Goal: Task Accomplishment & Management: Manage account settings

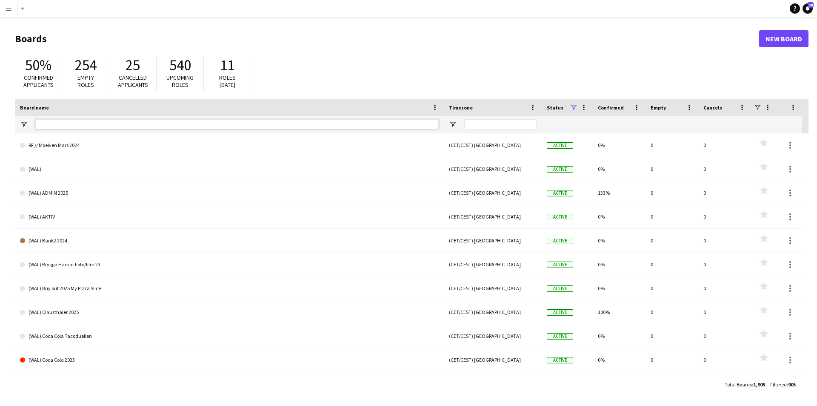
click at [104, 122] on input "Board name Filter Input" at bounding box center [236, 124] width 403 height 10
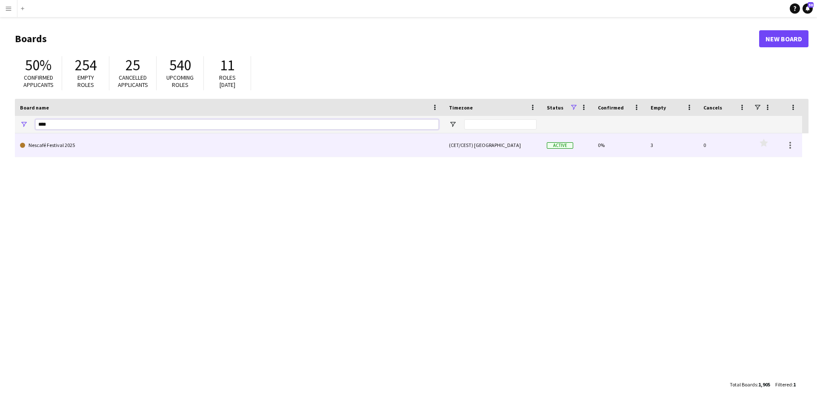
type input "****"
click at [47, 144] on link "Nescafé Festival 2025" at bounding box center [229, 145] width 419 height 24
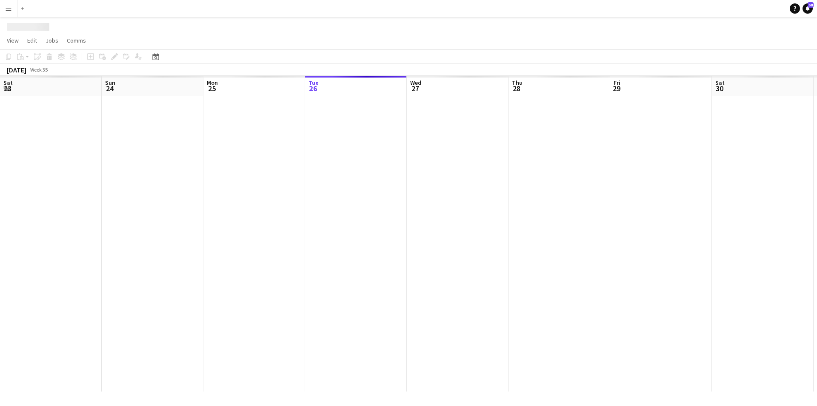
scroll to position [0, 203]
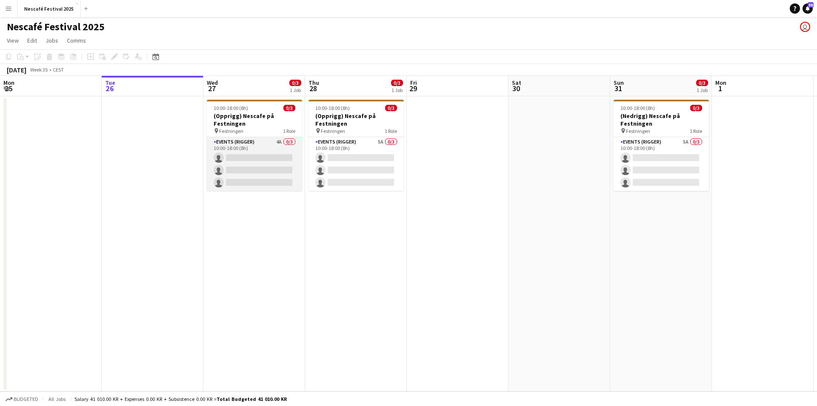
click at [263, 147] on app-card-role "Events (Rigger) 4A 0/3 10:00-18:00 (8h) single-neutral-actions single-neutral-a…" at bounding box center [254, 164] width 95 height 54
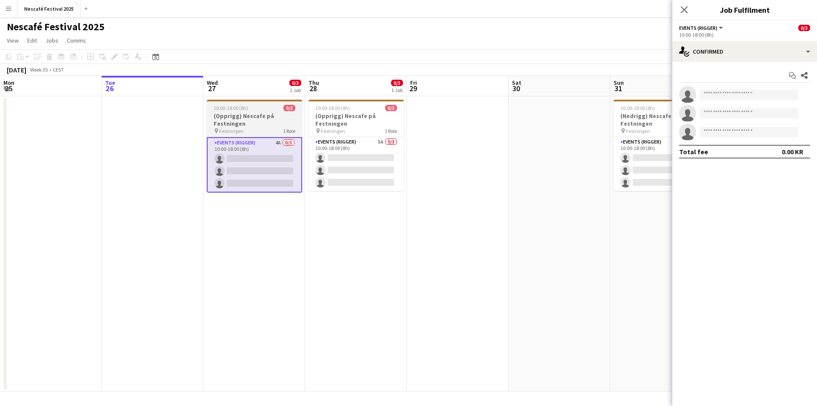
click at [269, 109] on div "10:00-18:00 (8h) 0/3" at bounding box center [254, 108] width 95 height 6
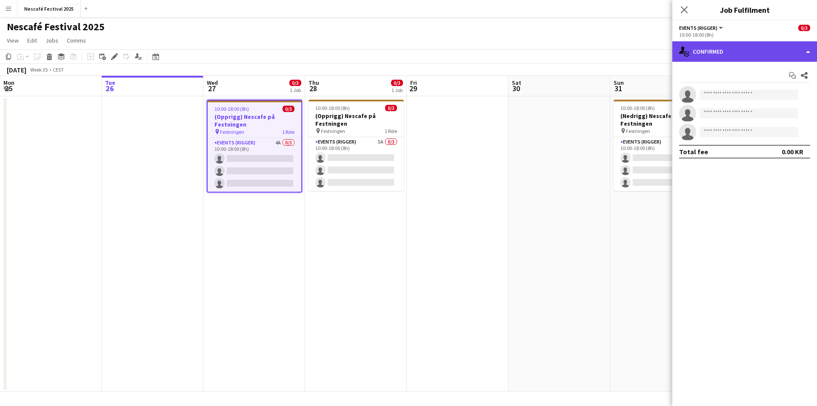
click at [713, 49] on div "single-neutral-actions-check-2 Confirmed" at bounding box center [744, 51] width 145 height 20
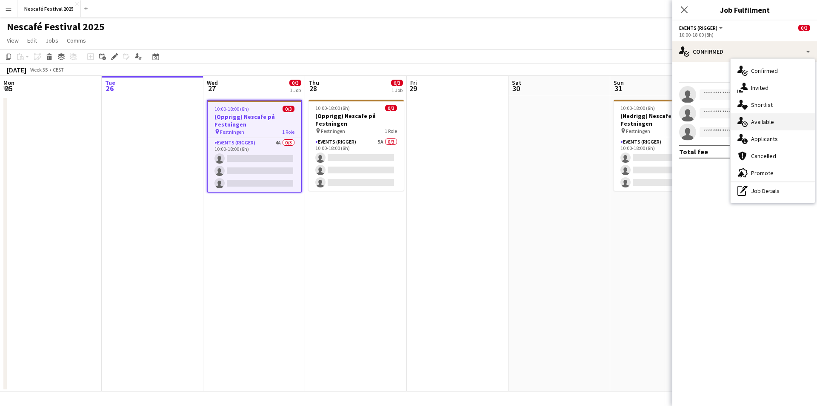
click at [783, 123] on div "single-neutral-actions-upload Available" at bounding box center [773, 121] width 84 height 17
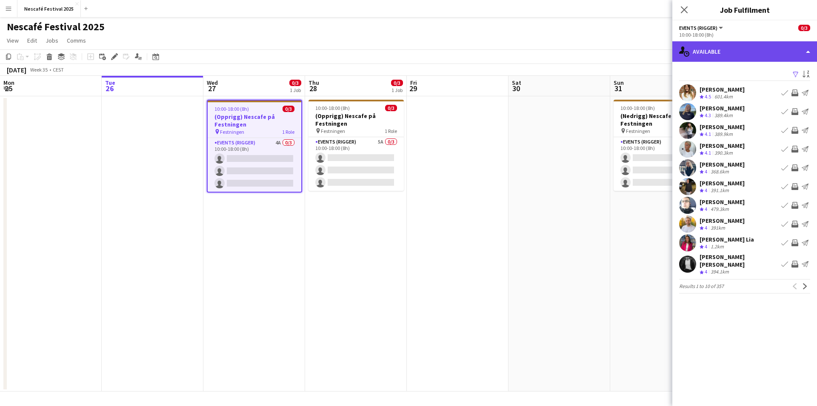
click at [729, 58] on div "single-neutral-actions-upload Available" at bounding box center [744, 51] width 145 height 20
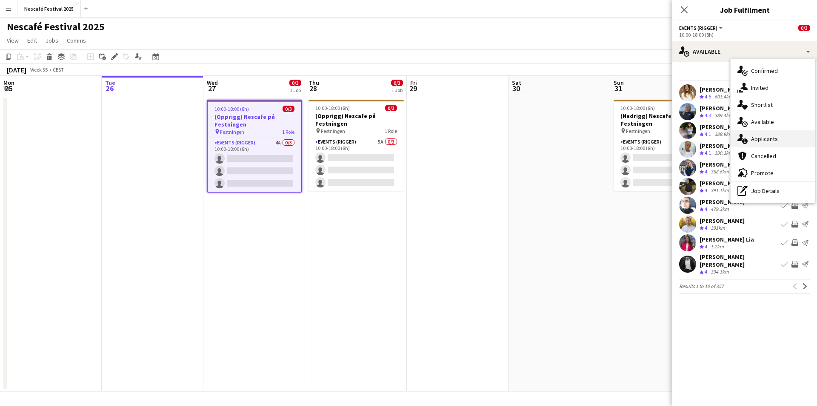
click at [775, 141] on div "single-neutral-actions-information Applicants" at bounding box center [773, 138] width 84 height 17
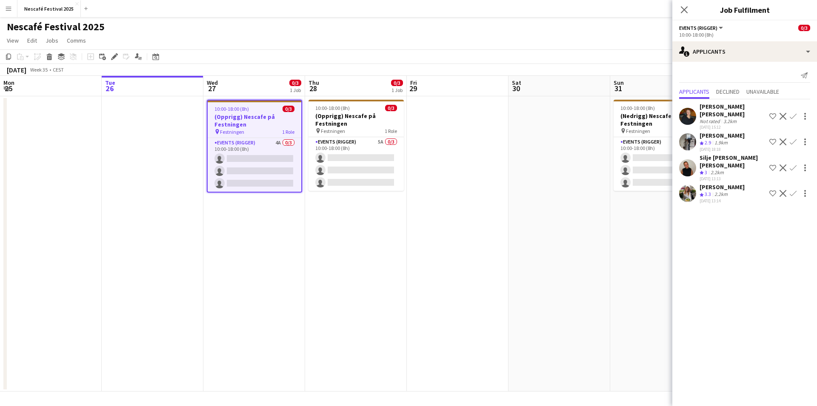
click at [687, 114] on app-user-avatar at bounding box center [687, 116] width 17 height 17
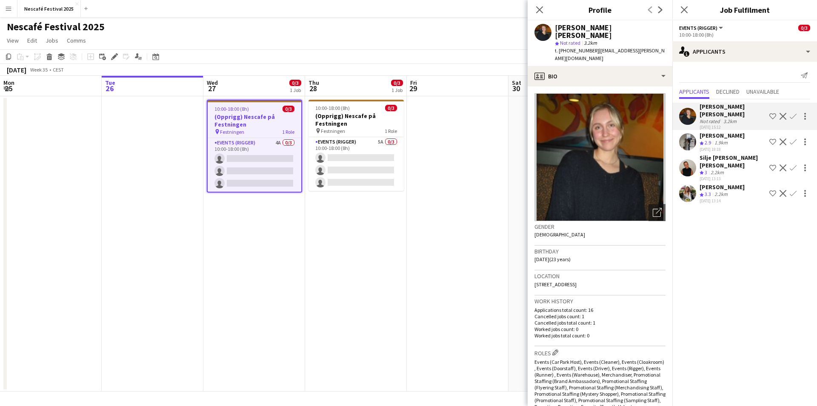
click at [690, 135] on app-user-avatar at bounding box center [687, 141] width 17 height 17
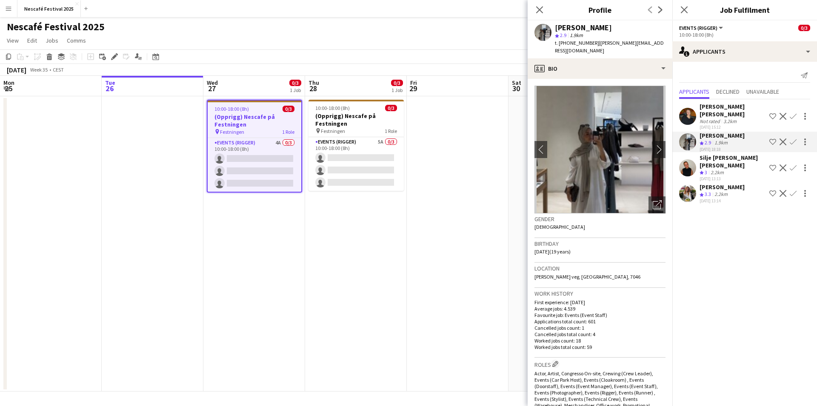
click at [691, 159] on app-user-avatar at bounding box center [687, 167] width 17 height 17
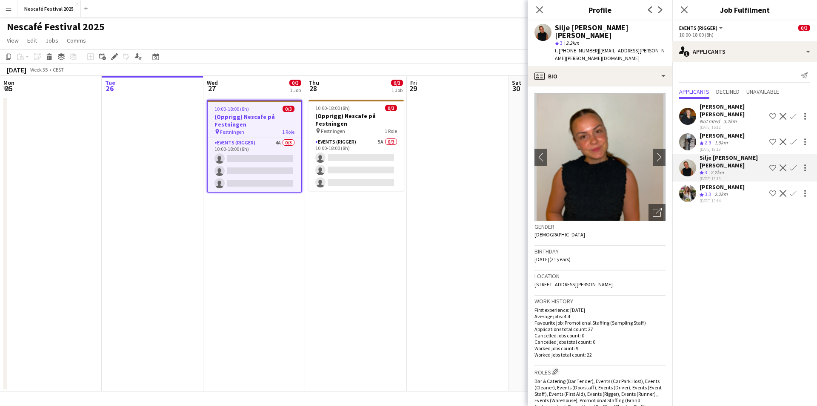
click at [694, 185] on app-user-avatar at bounding box center [687, 193] width 17 height 17
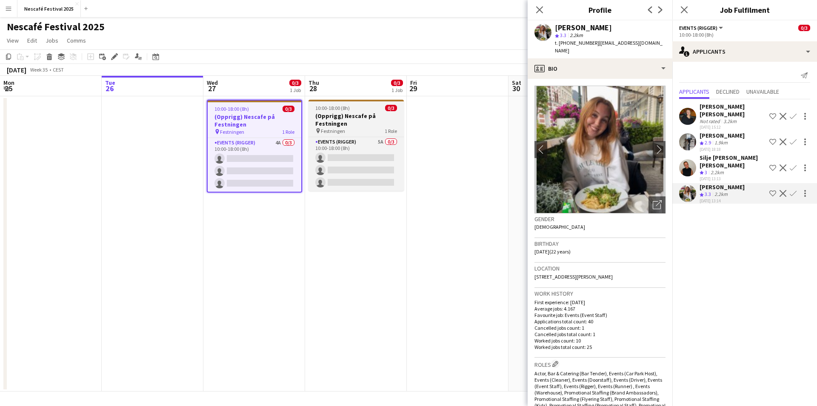
click at [363, 107] on div "10:00-18:00 (8h) 0/3" at bounding box center [356, 108] width 95 height 6
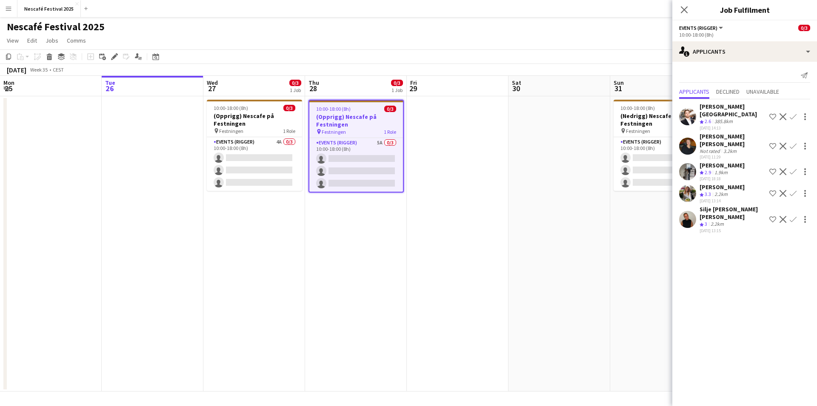
click at [691, 109] on app-user-avatar at bounding box center [687, 116] width 17 height 17
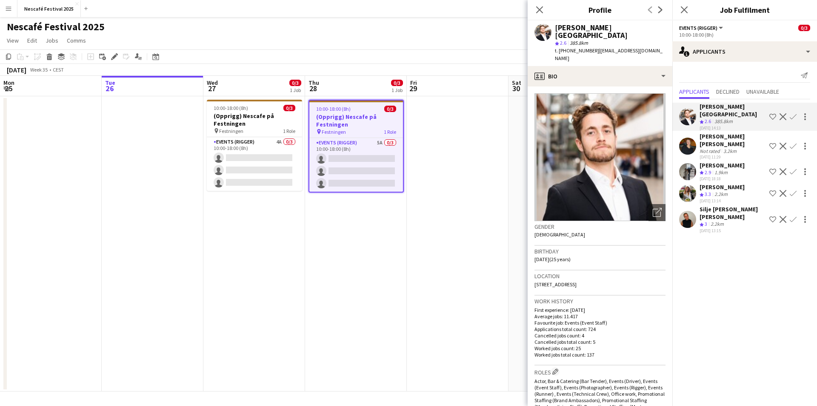
click at [689, 137] on app-user-avatar at bounding box center [687, 145] width 17 height 17
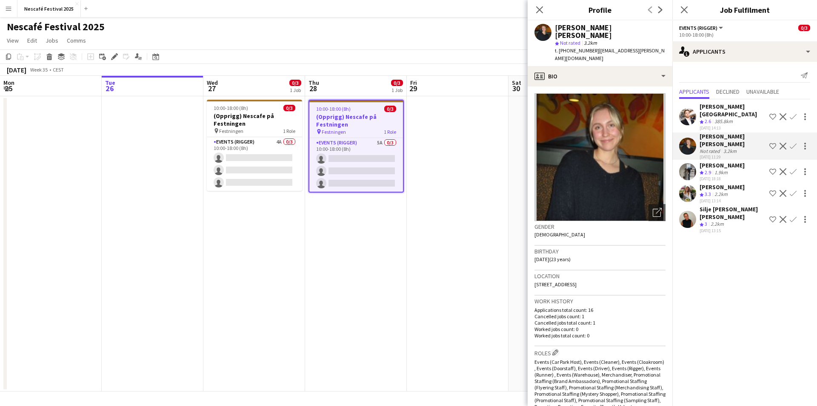
click at [691, 163] on app-user-avatar at bounding box center [687, 171] width 17 height 17
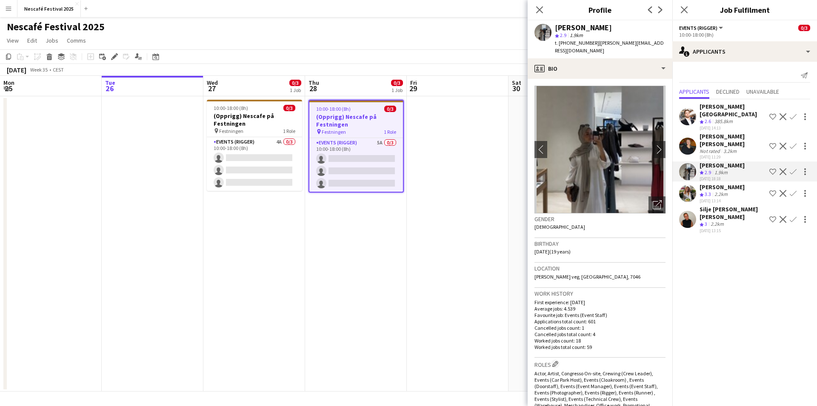
click at [690, 183] on div "[PERSON_NAME] Crew rating 3.3 2.2km [DATE] 13:14 Shortlist crew Decline Confirm" at bounding box center [744, 193] width 145 height 20
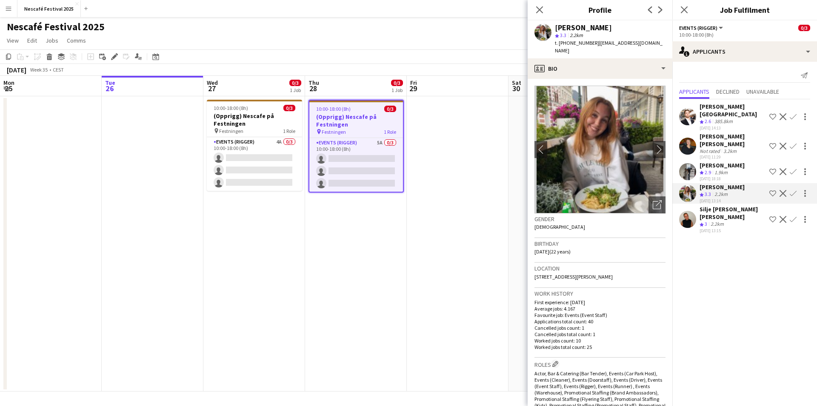
click at [690, 211] on app-user-avatar at bounding box center [687, 219] width 17 height 17
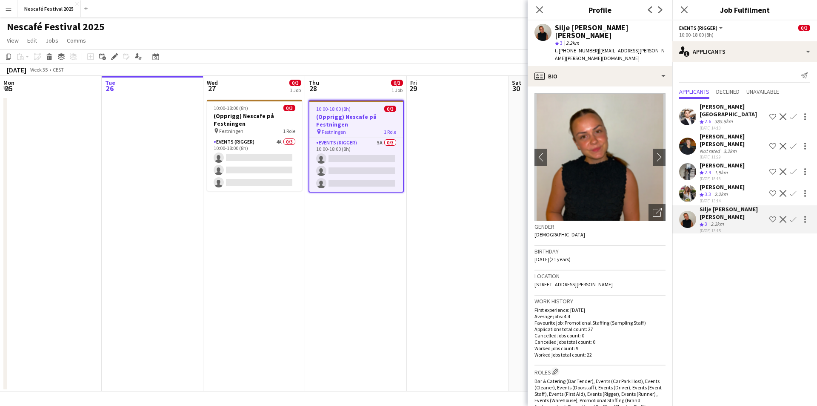
click at [453, 165] on app-date-cell at bounding box center [458, 243] width 102 height 295
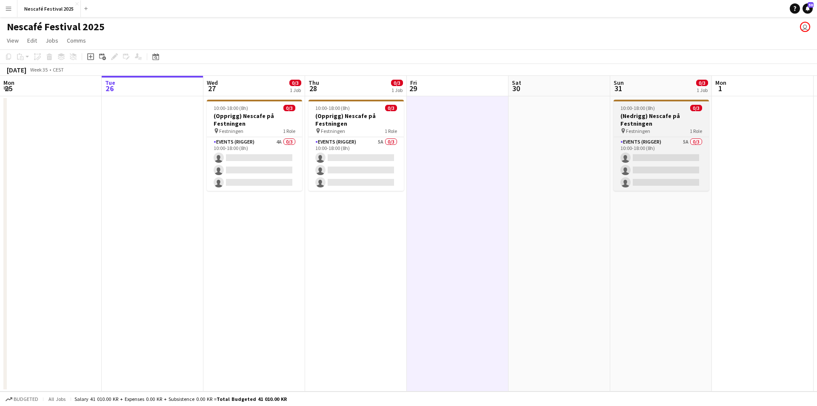
click at [654, 126] on h3 "(Nedrigg) Nescafe på Festningen" at bounding box center [661, 119] width 95 height 15
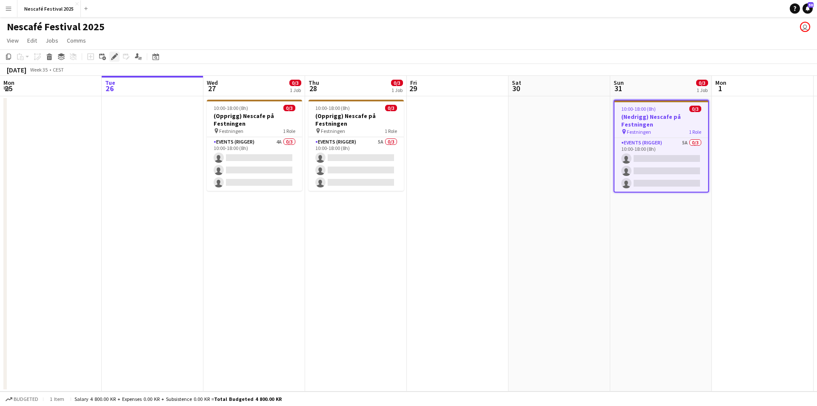
click at [113, 57] on icon "Edit" at bounding box center [114, 56] width 7 height 7
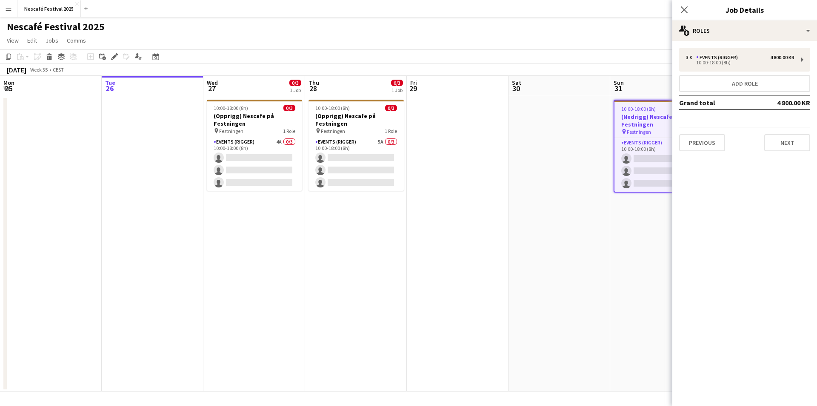
click at [576, 161] on app-date-cell at bounding box center [560, 243] width 102 height 295
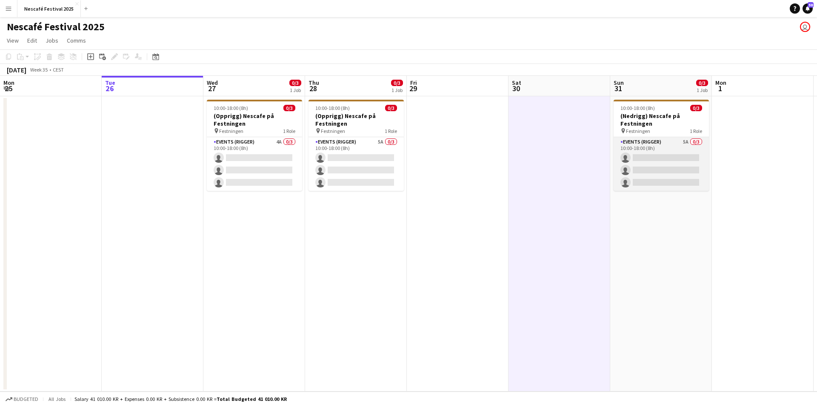
click at [654, 166] on app-card-role "Events (Rigger) 5A 0/3 10:00-18:00 (8h) single-neutral-actions single-neutral-a…" at bounding box center [661, 164] width 95 height 54
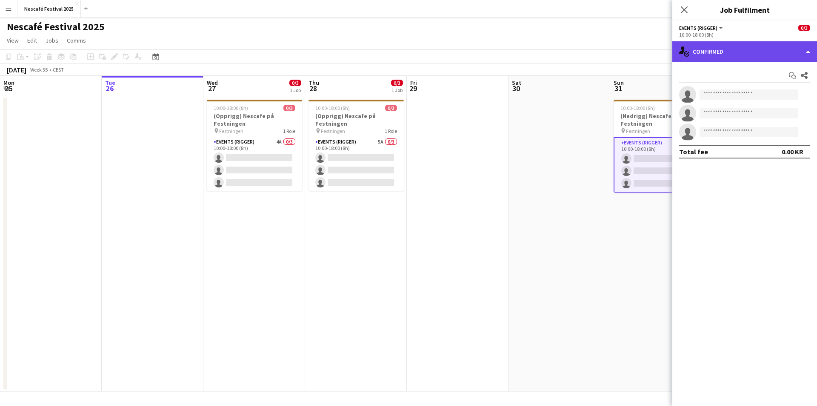
click at [713, 57] on div "single-neutral-actions-check-2 Confirmed" at bounding box center [744, 51] width 145 height 20
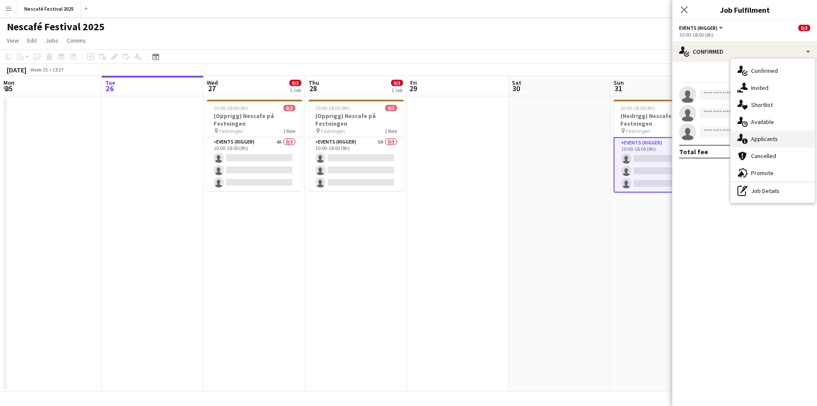
click at [788, 137] on div "single-neutral-actions-information Applicants" at bounding box center [773, 138] width 84 height 17
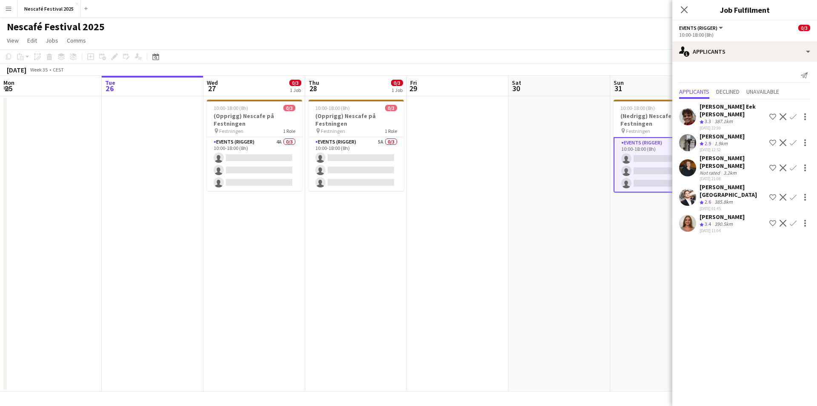
click at [690, 214] on app-user-avatar at bounding box center [687, 222] width 17 height 17
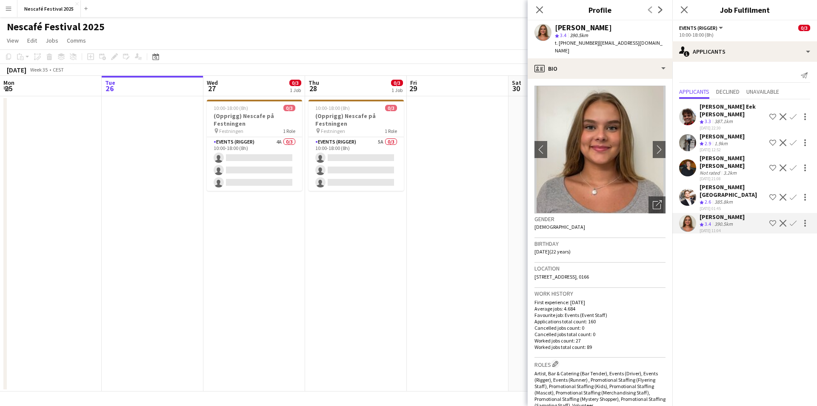
click at [689, 189] on app-user-avatar at bounding box center [687, 197] width 17 height 17
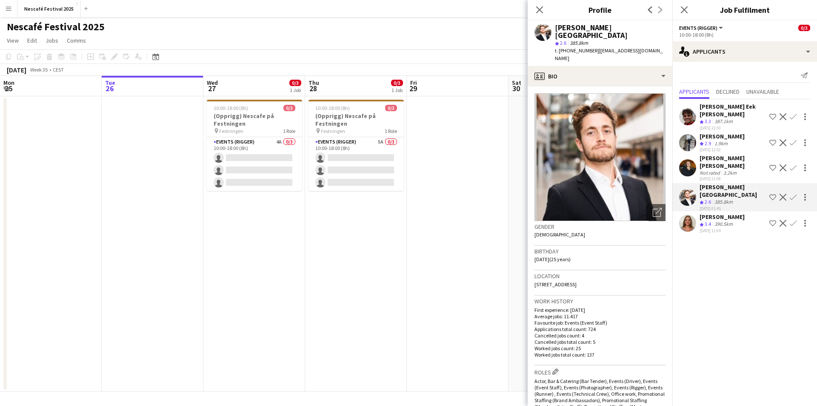
click at [693, 145] on div "[PERSON_NAME] Crew rating 2.9 1.9km [DATE] 12:52 Shortlist crew Decline Confirm" at bounding box center [744, 142] width 145 height 20
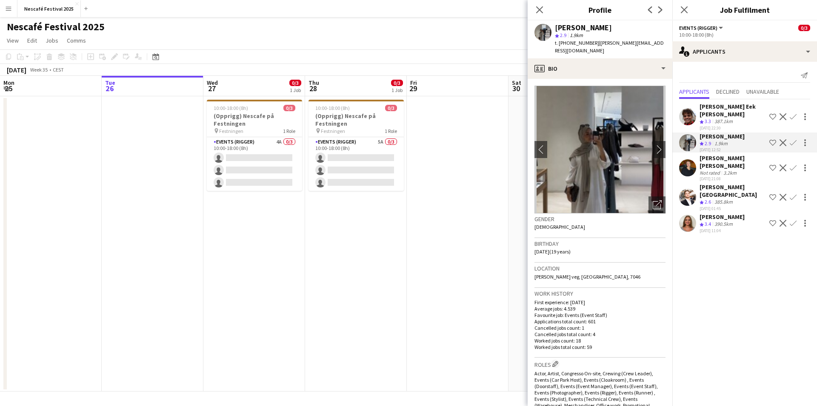
click at [690, 159] on app-user-avatar at bounding box center [687, 167] width 17 height 17
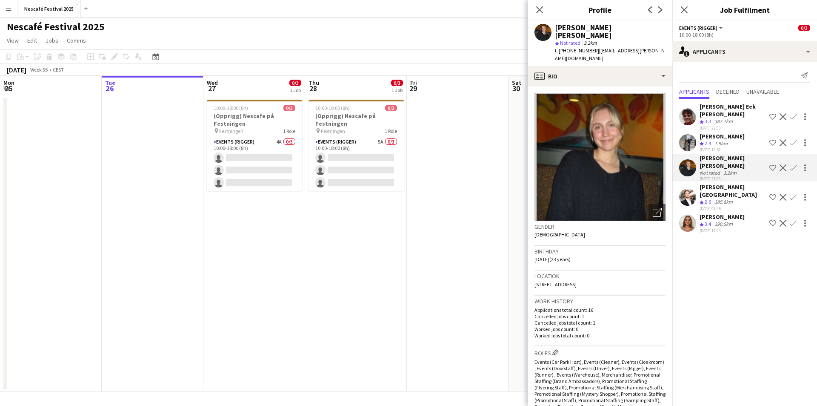
click at [691, 111] on app-user-avatar at bounding box center [687, 116] width 17 height 17
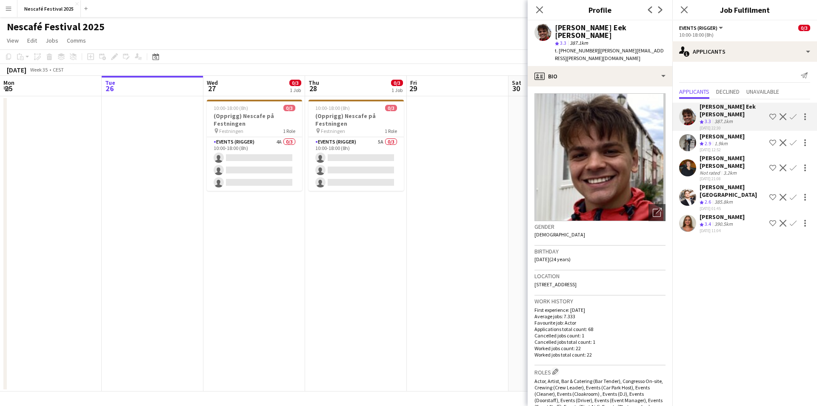
click at [692, 134] on div at bounding box center [687, 142] width 17 height 17
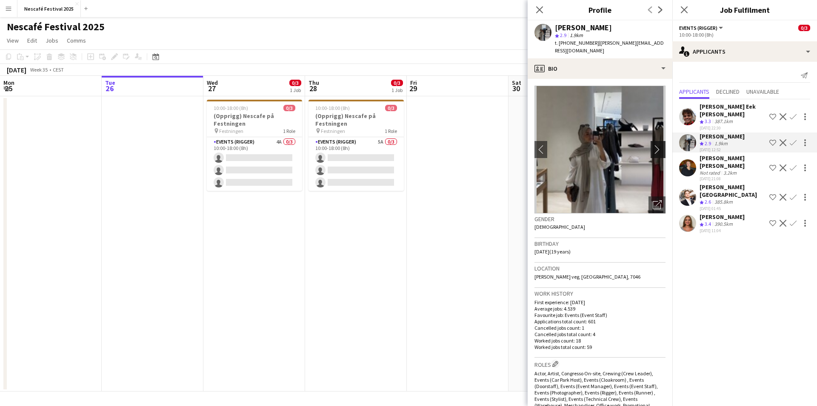
click at [653, 145] on app-icon "chevron-right" at bounding box center [659, 149] width 13 height 9
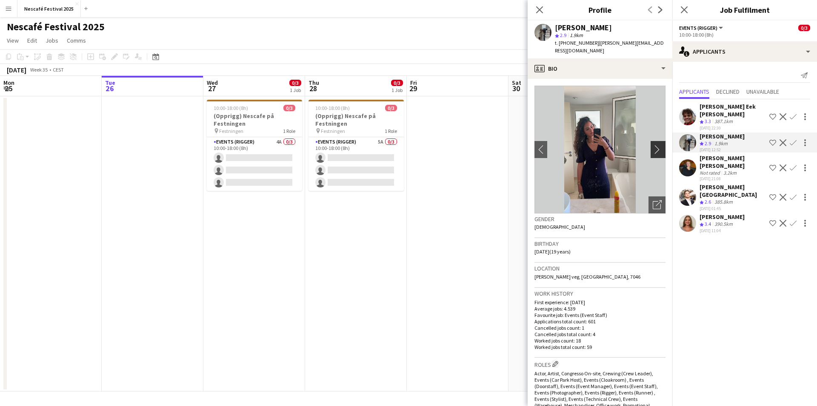
click at [653, 145] on app-icon "chevron-right" at bounding box center [659, 149] width 13 height 9
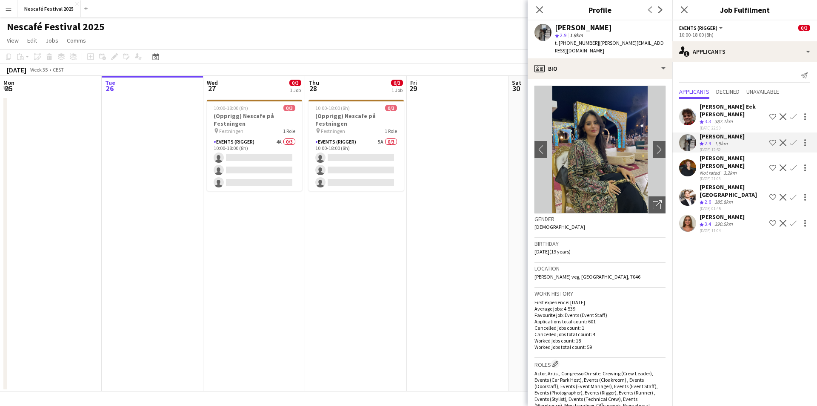
click at [17, 11] on div "Nescafé Festival 2025 Close Add" at bounding box center [54, 8] width 74 height 17
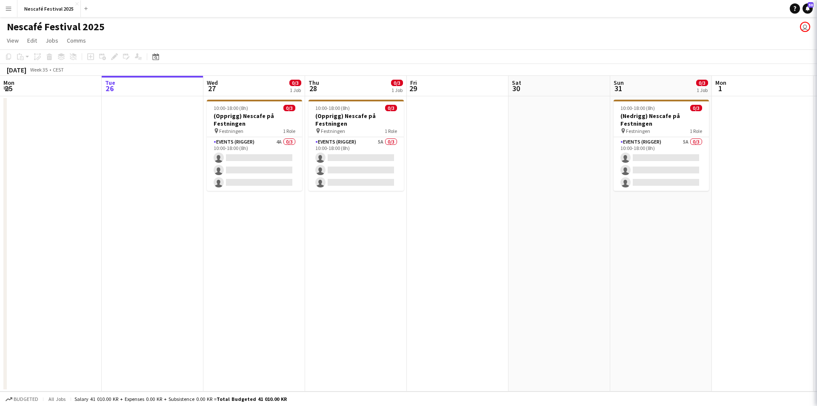
click at [12, 11] on button "Menu" at bounding box center [8, 8] width 17 height 17
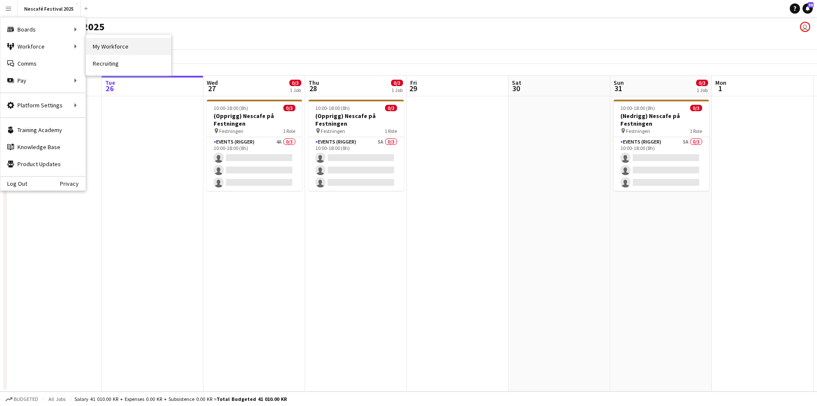
click at [130, 46] on link "My Workforce" at bounding box center [128, 46] width 85 height 17
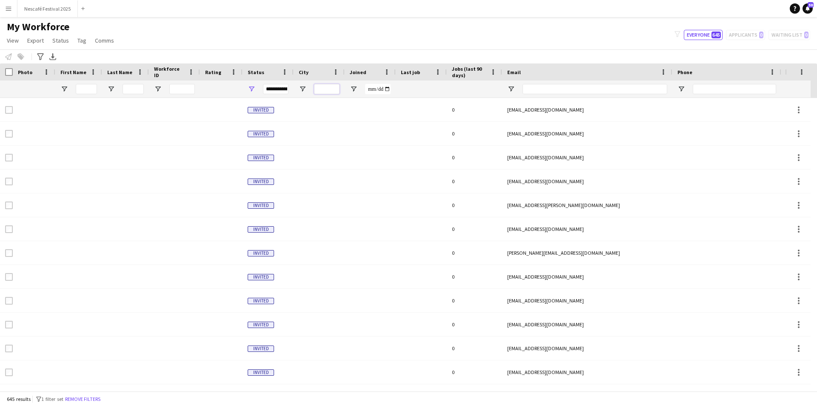
click at [330, 86] on input "City Filter Input" at bounding box center [327, 89] width 26 height 10
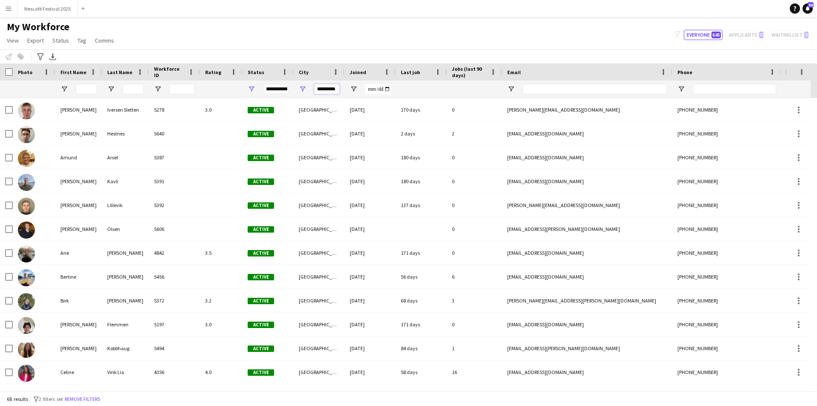
scroll to position [0, 1]
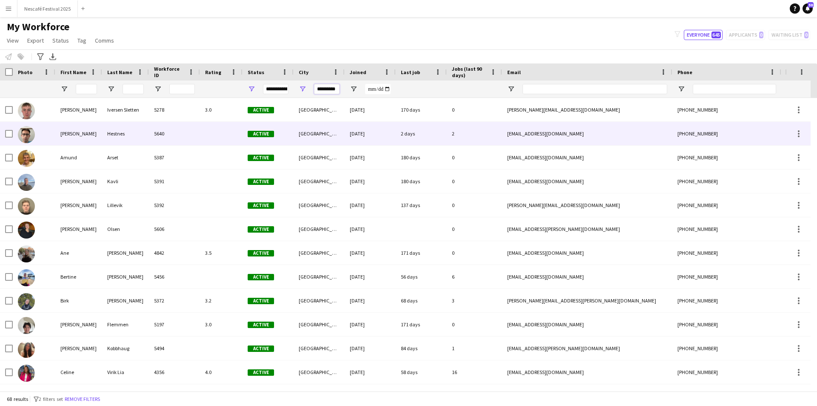
type input "*********"
click at [189, 136] on div "5640" at bounding box center [174, 133] width 51 height 23
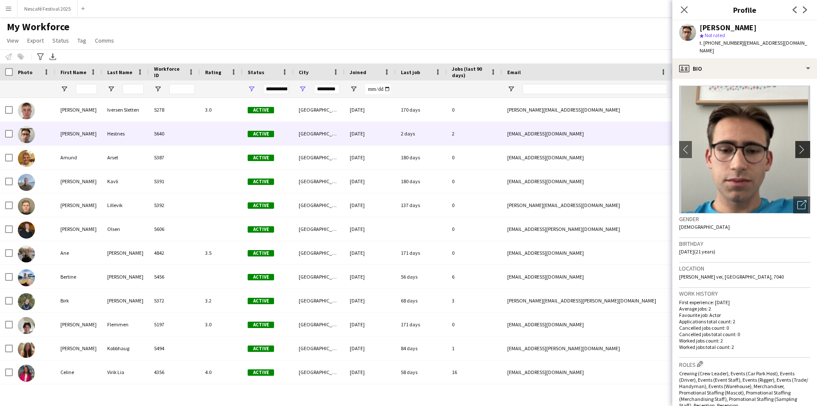
click at [797, 145] on app-icon "chevron-right" at bounding box center [803, 149] width 13 height 9
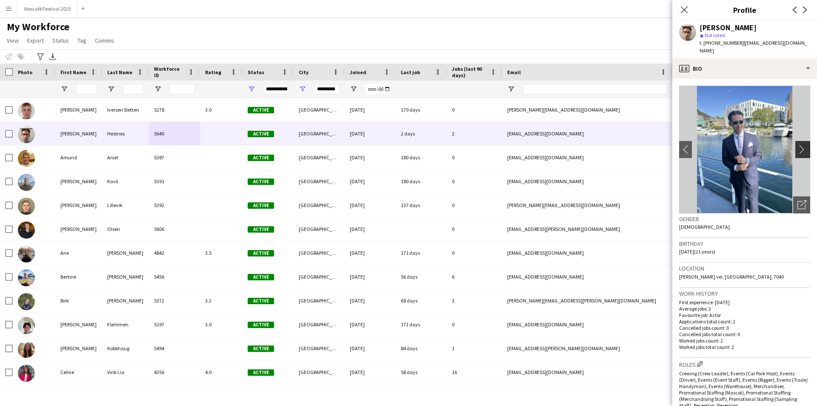
click at [797, 145] on app-icon "chevron-right" at bounding box center [803, 149] width 13 height 9
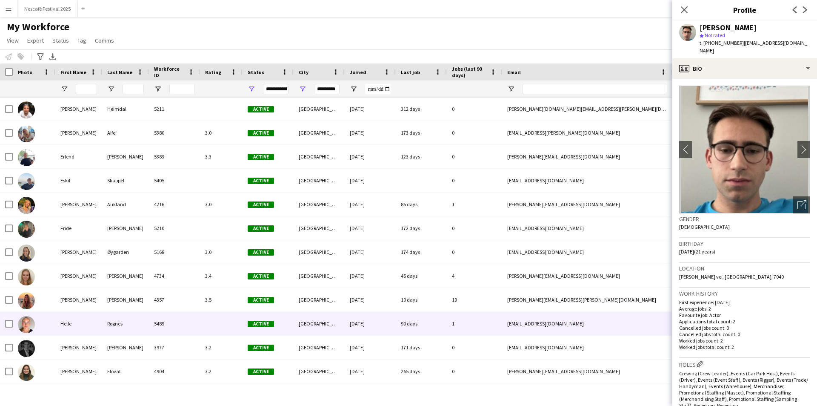
scroll to position [426, 0]
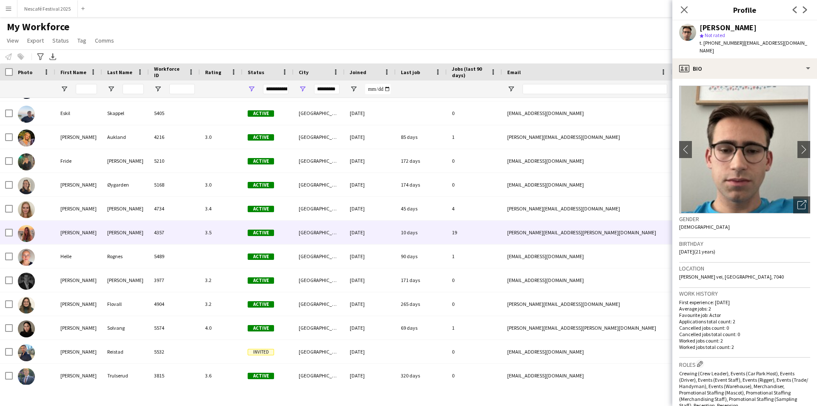
click at [257, 230] on span "Active" at bounding box center [261, 232] width 26 height 6
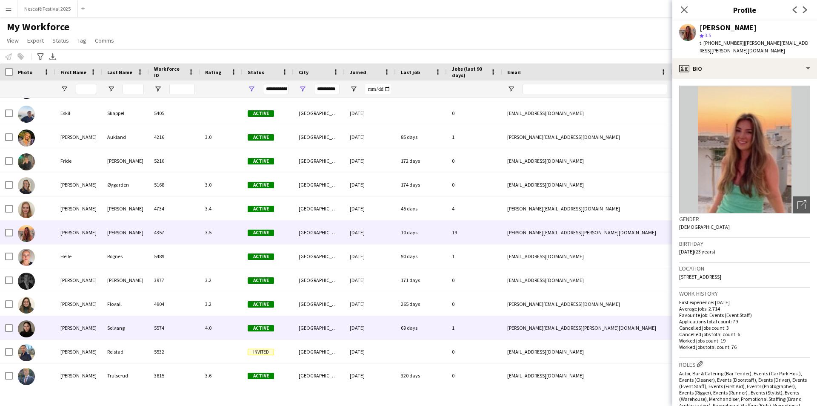
click at [212, 327] on div "4.0" at bounding box center [221, 327] width 43 height 23
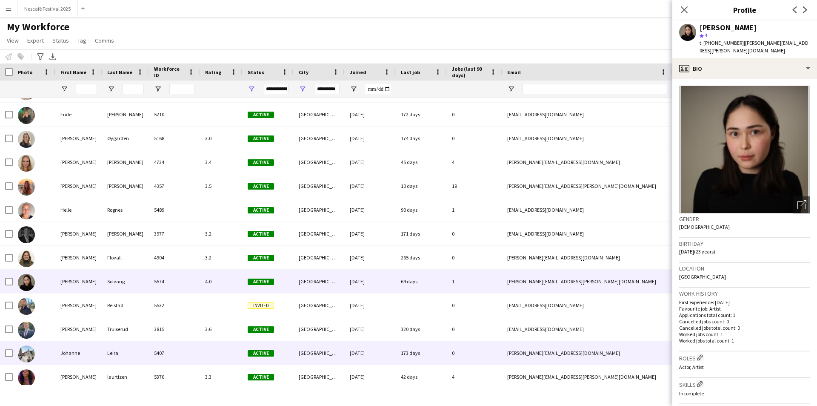
scroll to position [511, 0]
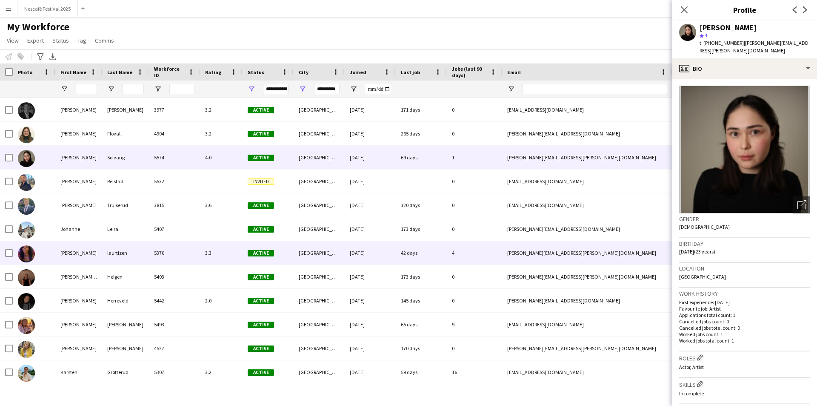
click at [216, 251] on div "3.3" at bounding box center [221, 252] width 43 height 23
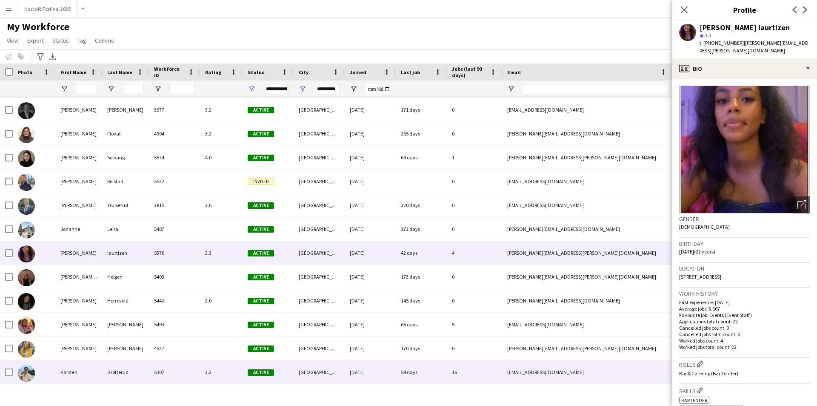
click at [217, 369] on div "3.2" at bounding box center [221, 371] width 43 height 23
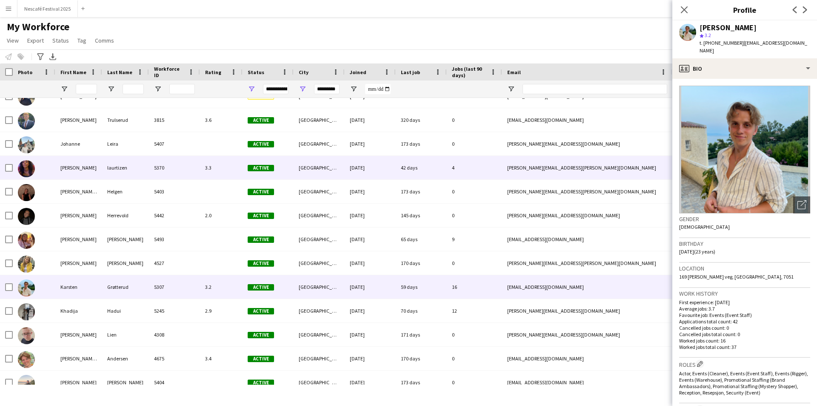
click at [232, 163] on div "3.3" at bounding box center [221, 167] width 43 height 23
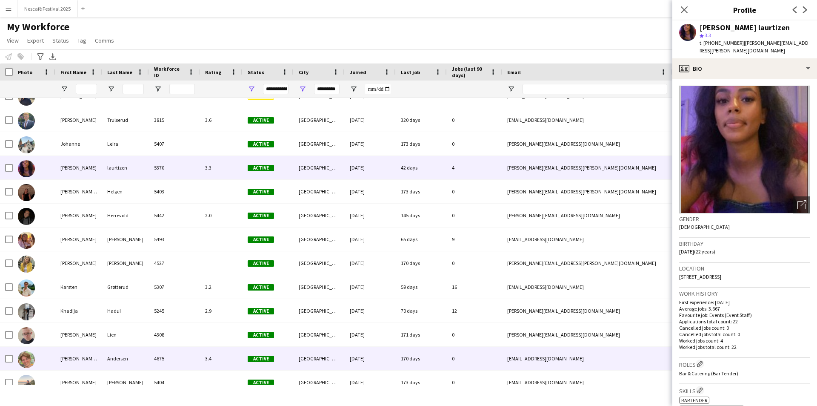
click at [71, 355] on div "[PERSON_NAME] [PERSON_NAME]" at bounding box center [78, 357] width 47 height 23
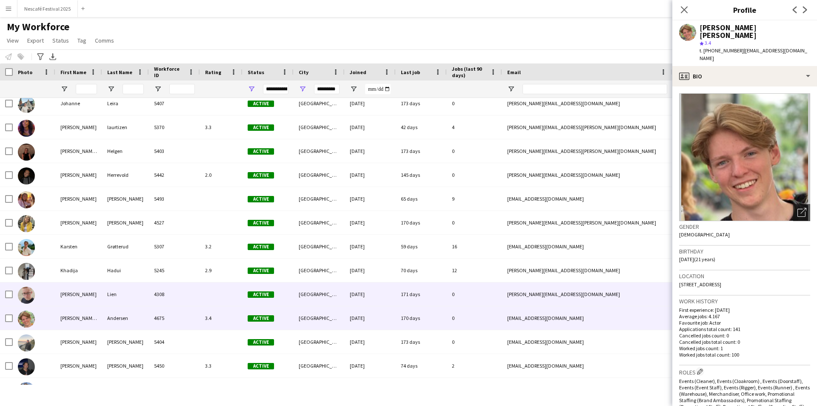
scroll to position [723, 0]
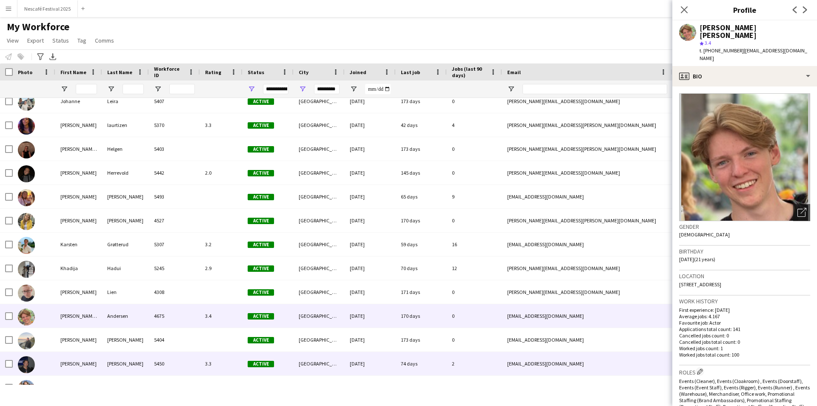
click at [206, 357] on div "3.3" at bounding box center [221, 363] width 43 height 23
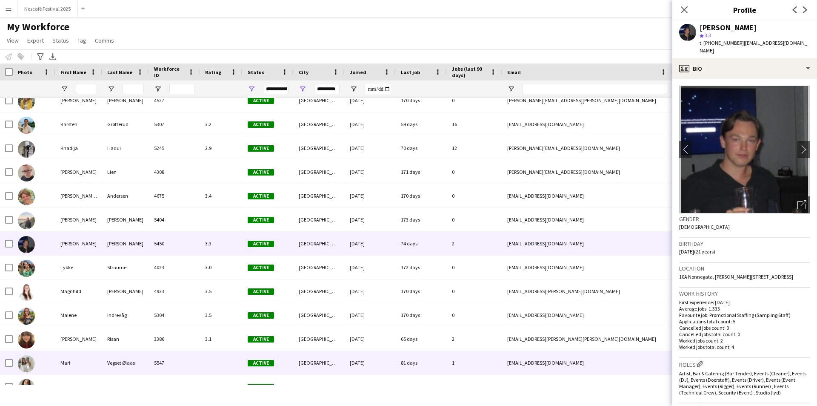
scroll to position [851, 0]
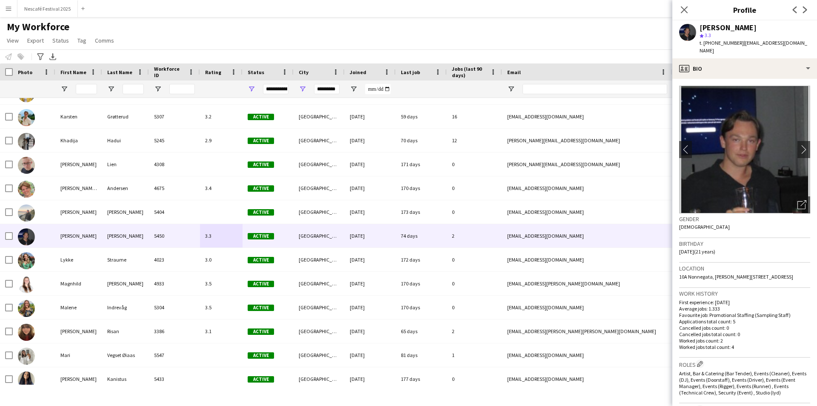
drag, startPoint x: 710, startPoint y: 44, endPoint x: 731, endPoint y: 41, distance: 21.0
click at [731, 41] on span "t. [PHONE_NUMBER]" at bounding box center [722, 43] width 44 height 6
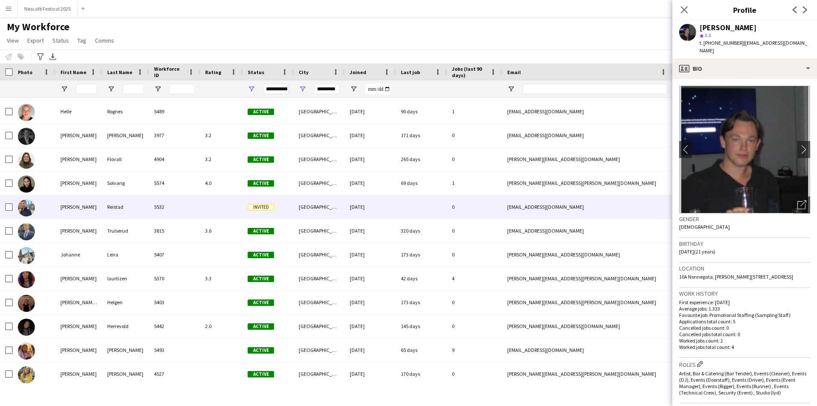
scroll to position [468, 0]
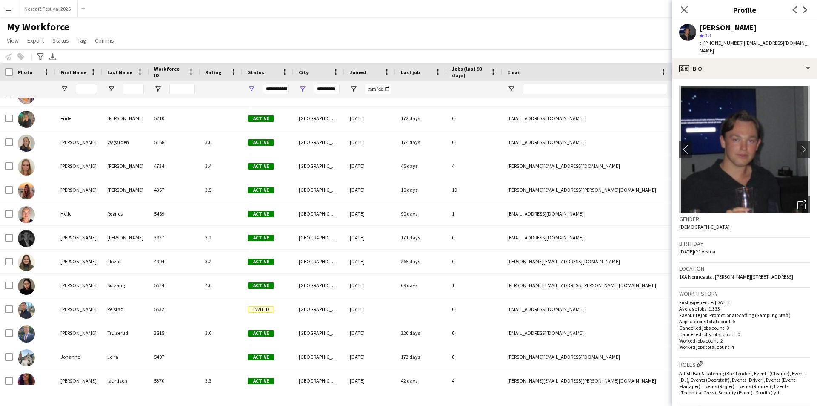
click at [409, 73] on span "Last job" at bounding box center [410, 72] width 19 height 6
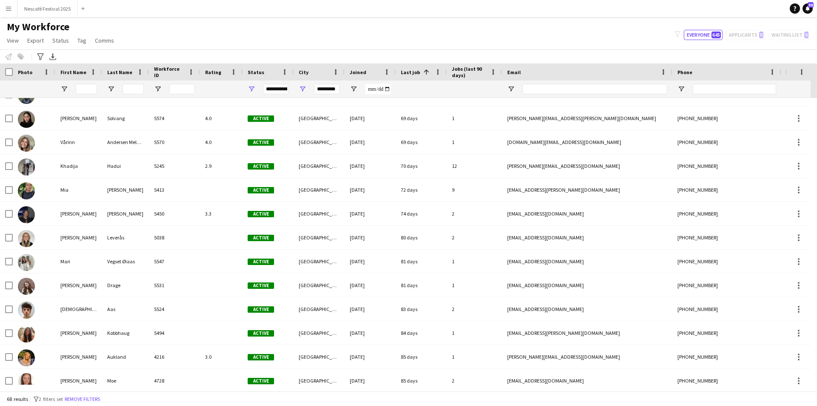
click at [412, 70] on span "Last job" at bounding box center [410, 72] width 19 height 6
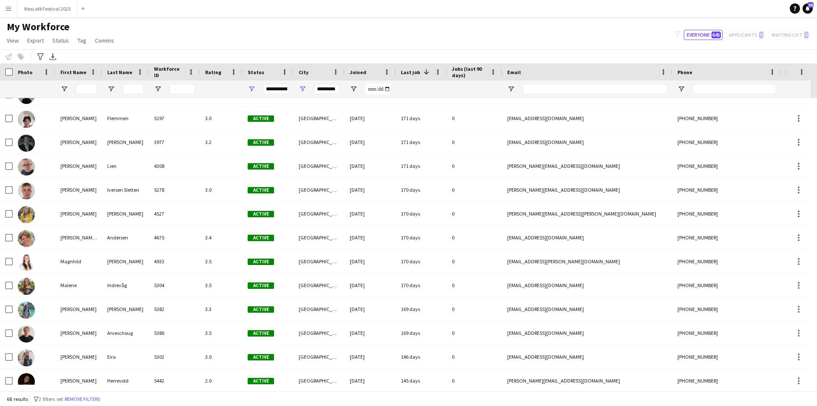
click at [413, 66] on div "Last job 1" at bounding box center [416, 72] width 31 height 13
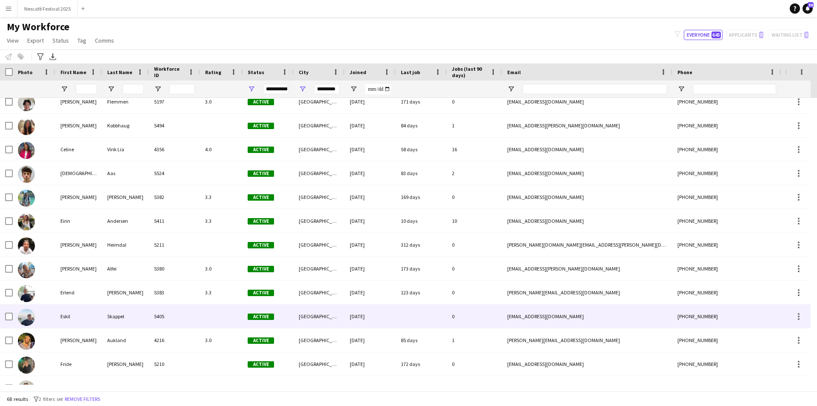
scroll to position [213, 0]
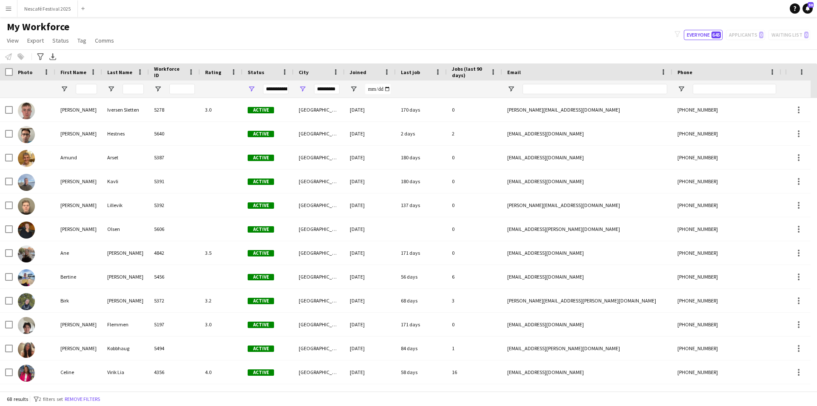
click at [414, 72] on span "Last job" at bounding box center [410, 72] width 19 height 6
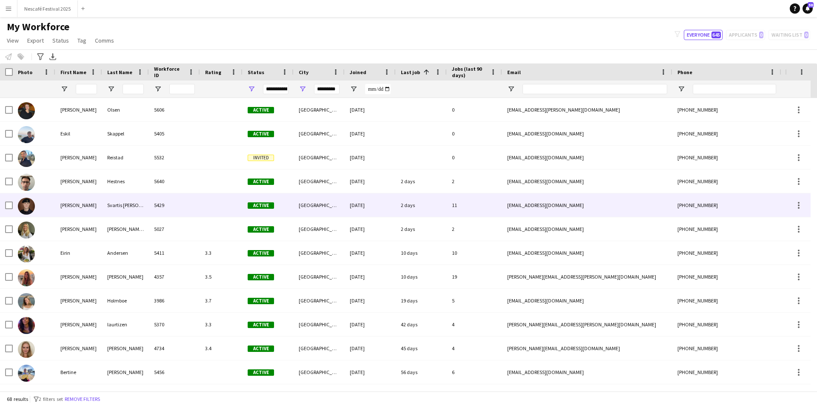
click at [120, 200] on div "Svartis [PERSON_NAME]" at bounding box center [125, 204] width 47 height 23
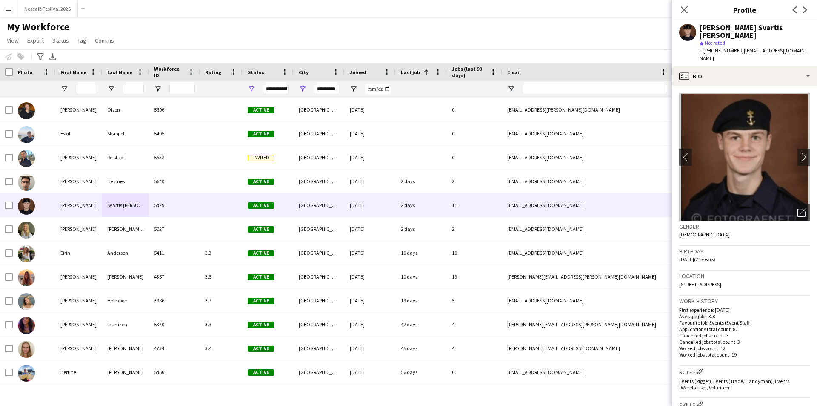
drag, startPoint x: 711, startPoint y: 43, endPoint x: 732, endPoint y: 43, distance: 20.4
click at [732, 47] on span "t. [PHONE_NUMBER]" at bounding box center [722, 50] width 44 height 6
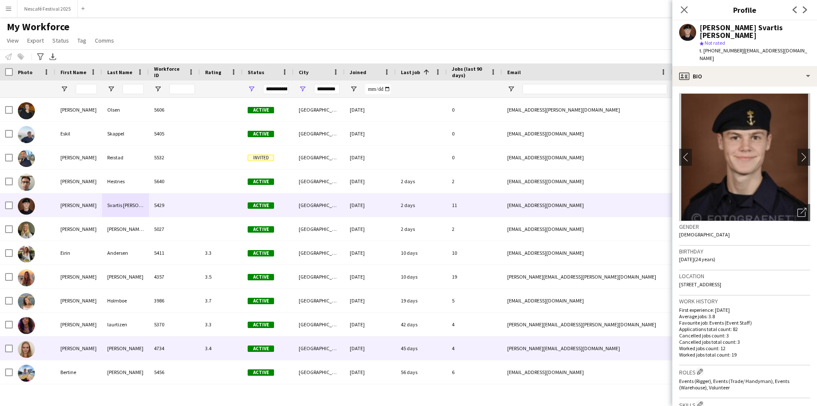
click at [196, 350] on div "4734" at bounding box center [174, 347] width 51 height 23
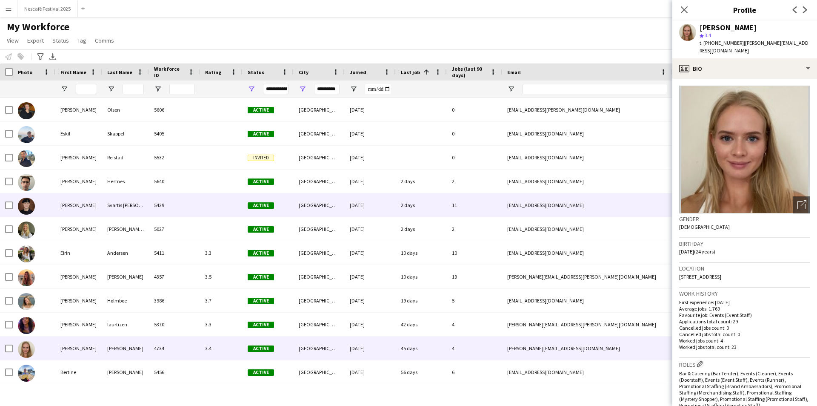
click at [205, 212] on div at bounding box center [221, 204] width 43 height 23
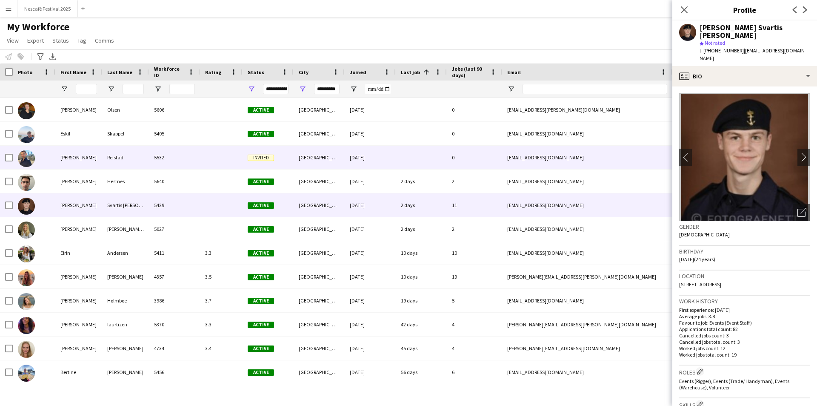
click at [191, 162] on div "5532" at bounding box center [174, 157] width 51 height 23
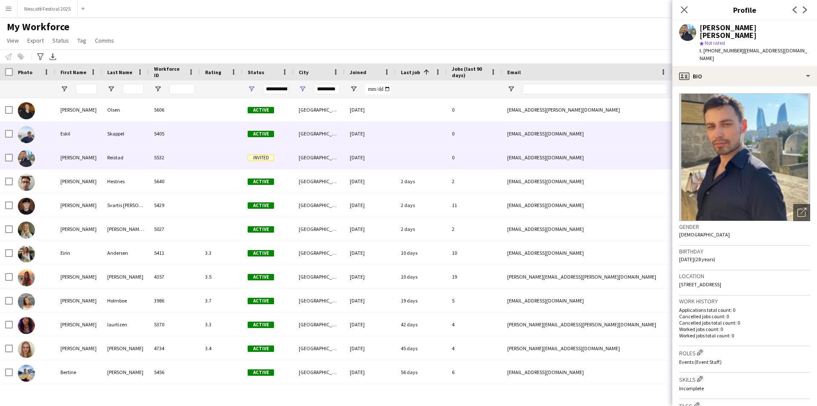
click at [190, 132] on div "5405" at bounding box center [174, 133] width 51 height 23
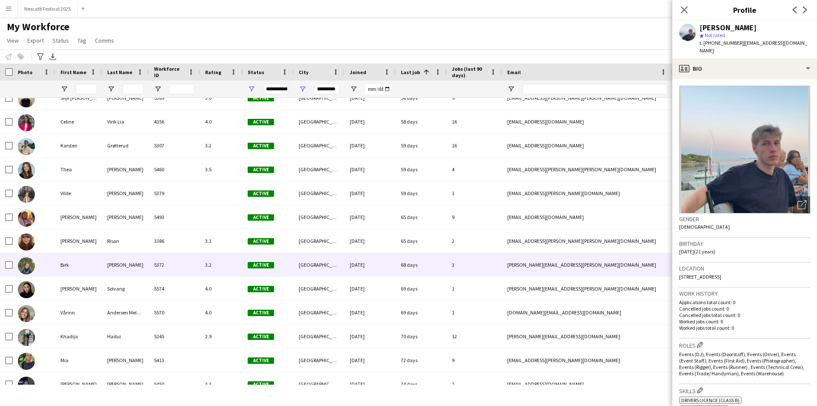
scroll to position [316, 0]
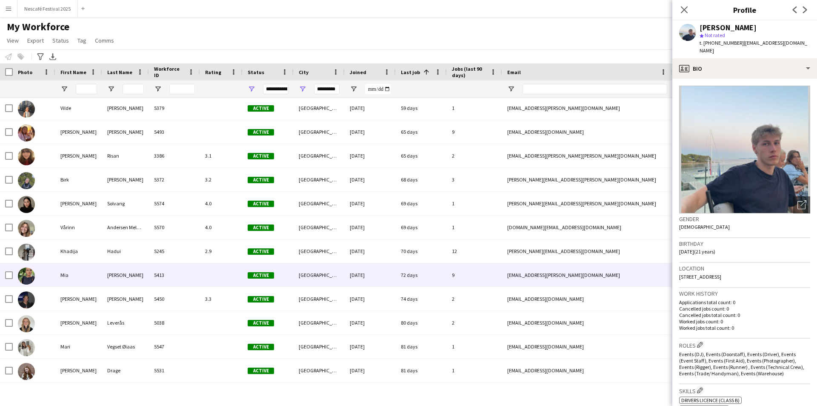
click at [202, 271] on div at bounding box center [221, 274] width 43 height 23
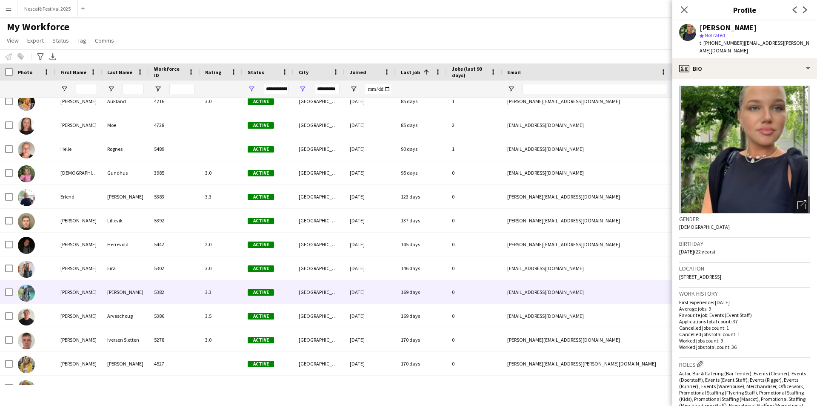
click at [216, 287] on div "3.3" at bounding box center [221, 291] width 43 height 23
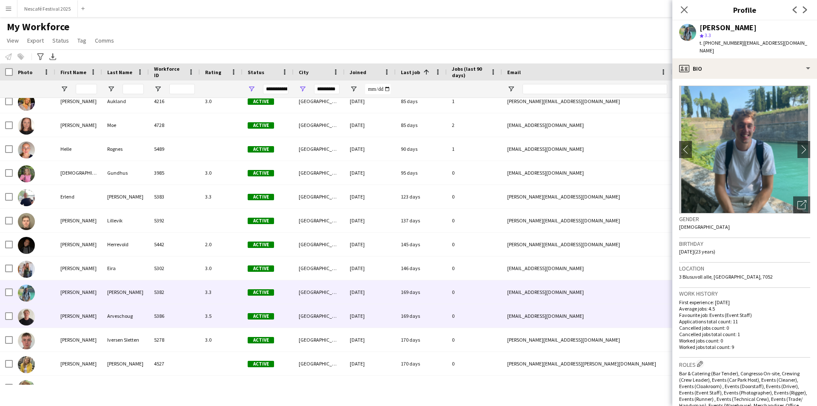
click at [223, 312] on div "3.5" at bounding box center [221, 315] width 43 height 23
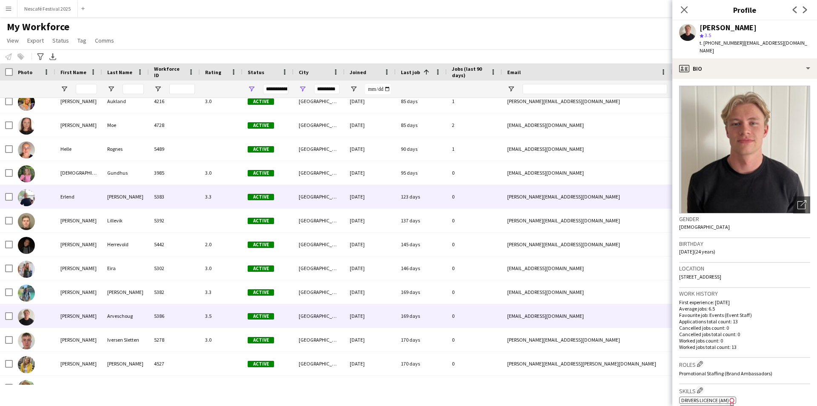
click at [212, 200] on div "3.3" at bounding box center [221, 196] width 43 height 23
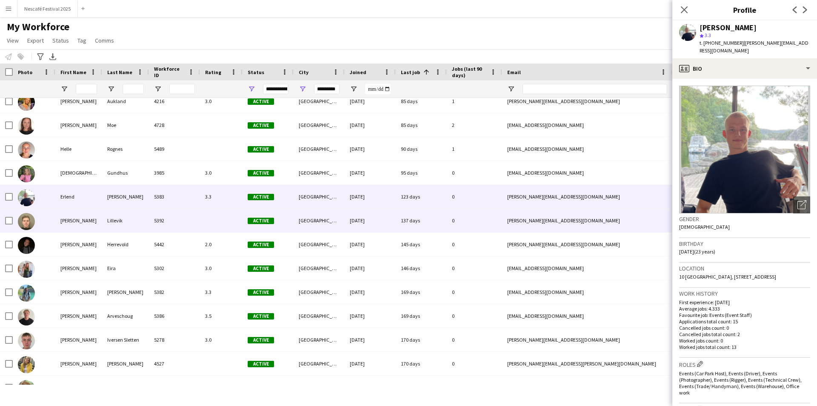
click at [172, 221] on div "5392" at bounding box center [174, 220] width 51 height 23
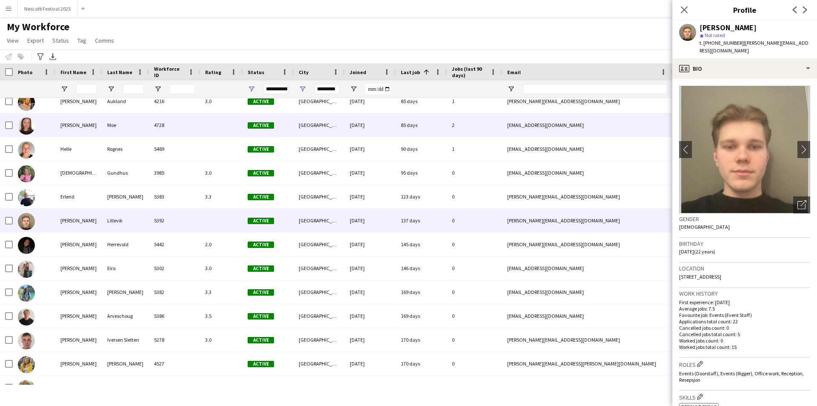
click at [170, 126] on div "4728" at bounding box center [174, 124] width 51 height 23
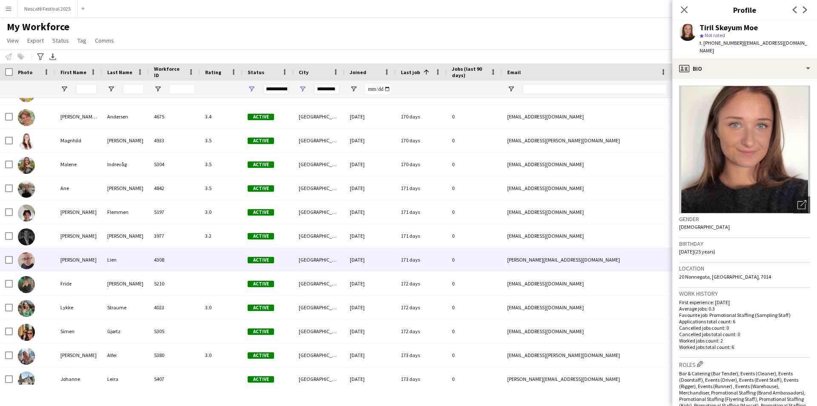
scroll to position [1018, 0]
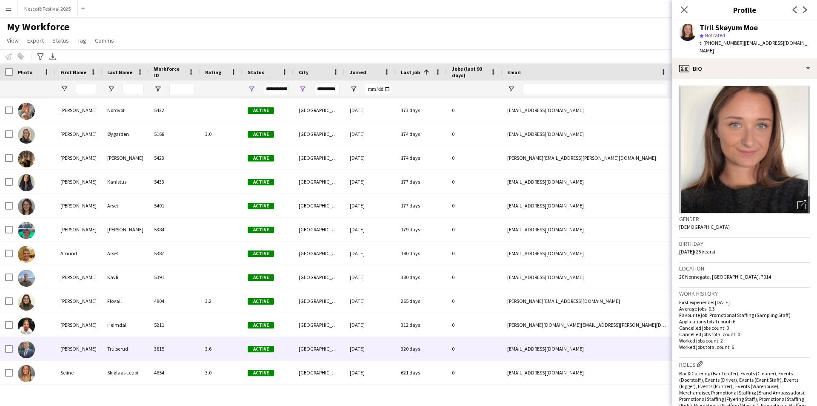
click at [198, 340] on div "3815" at bounding box center [174, 348] width 51 height 23
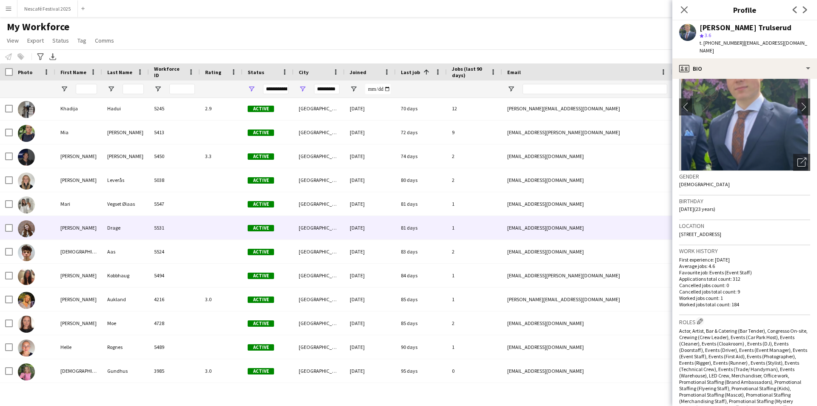
click at [459, 230] on div "1" at bounding box center [474, 227] width 55 height 23
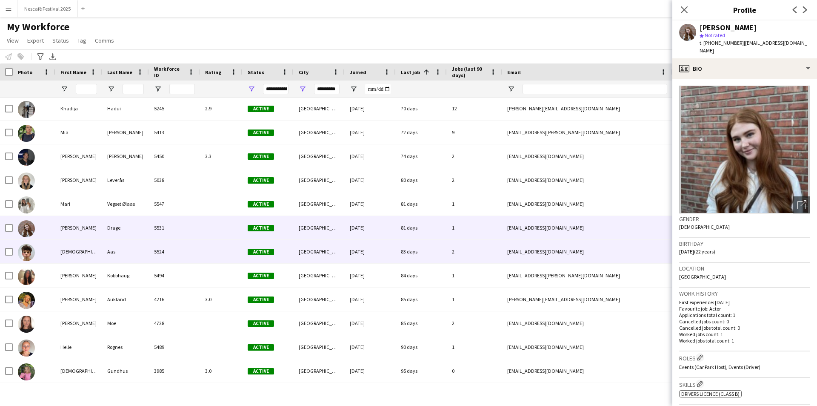
click at [460, 247] on div "2" at bounding box center [474, 251] width 55 height 23
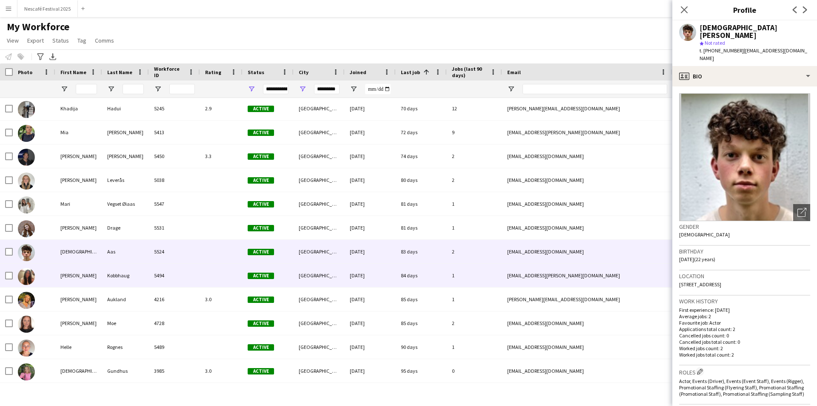
click at [464, 273] on div "1" at bounding box center [474, 274] width 55 height 23
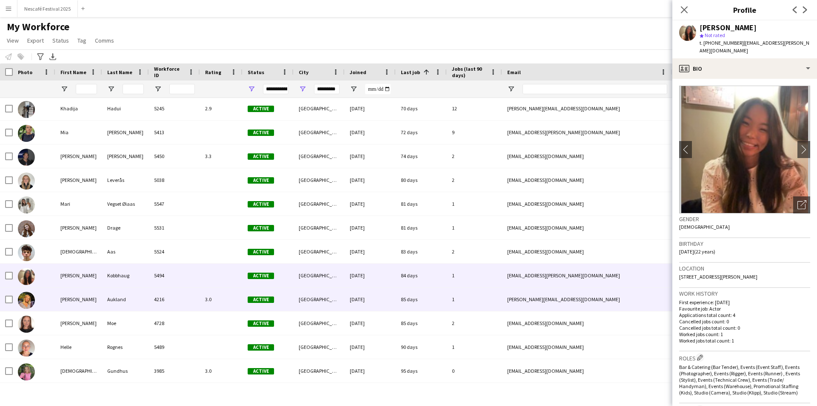
click at [464, 291] on div "1" at bounding box center [474, 298] width 55 height 23
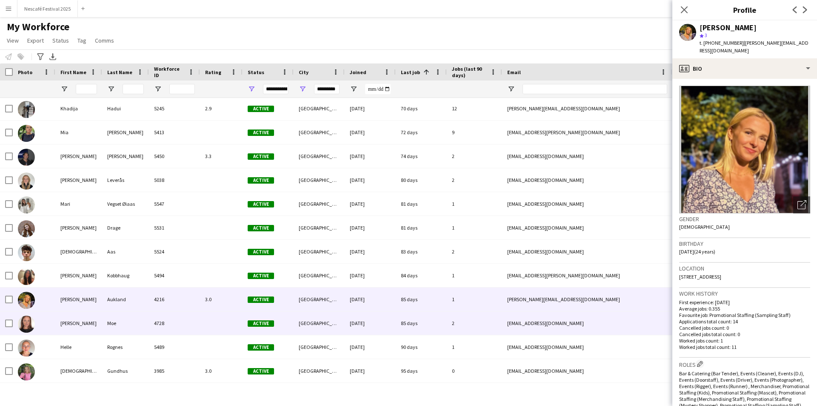
click at [463, 314] on div "2" at bounding box center [474, 322] width 55 height 23
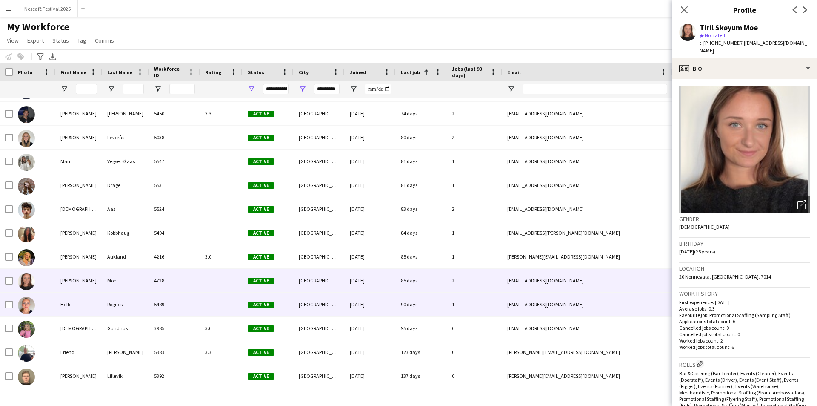
click at [458, 304] on div "1" at bounding box center [474, 303] width 55 height 23
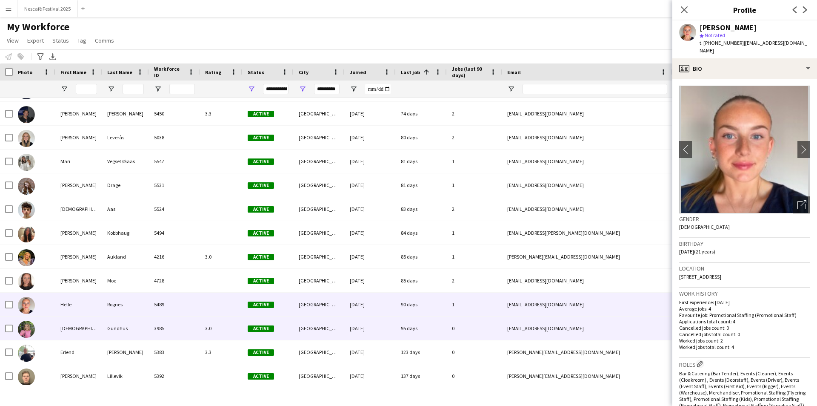
click at [463, 323] on div "0" at bounding box center [474, 327] width 55 height 23
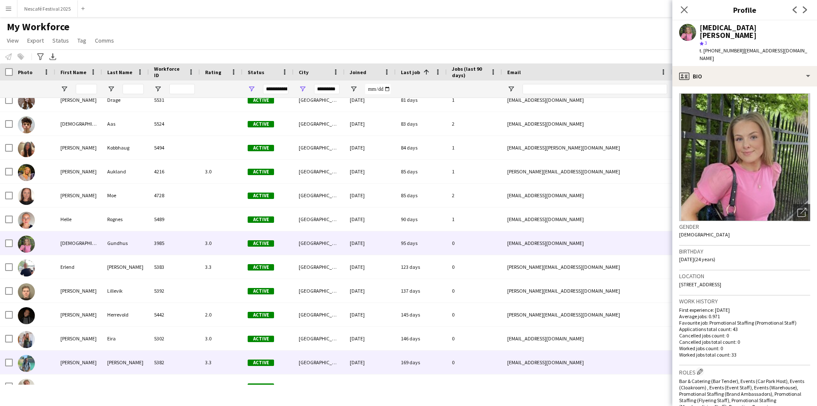
click at [193, 356] on div "5382" at bounding box center [174, 361] width 51 height 23
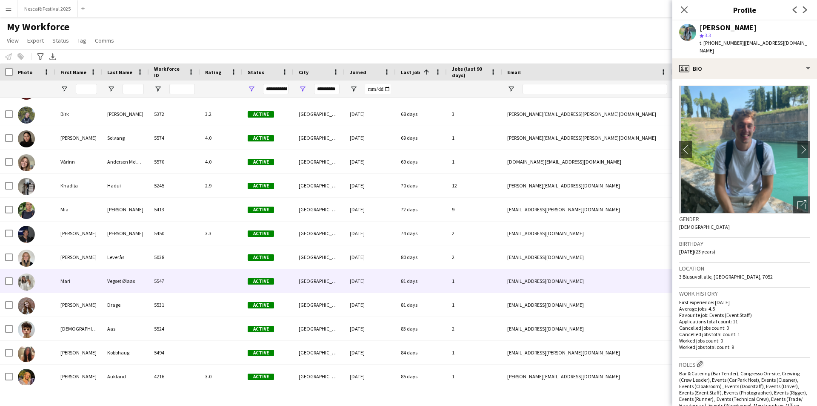
scroll to position [355, 0]
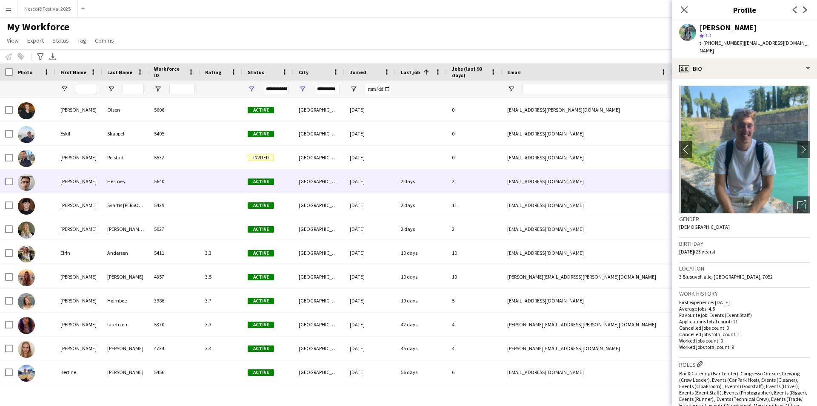
click at [187, 182] on div "5640" at bounding box center [174, 180] width 51 height 23
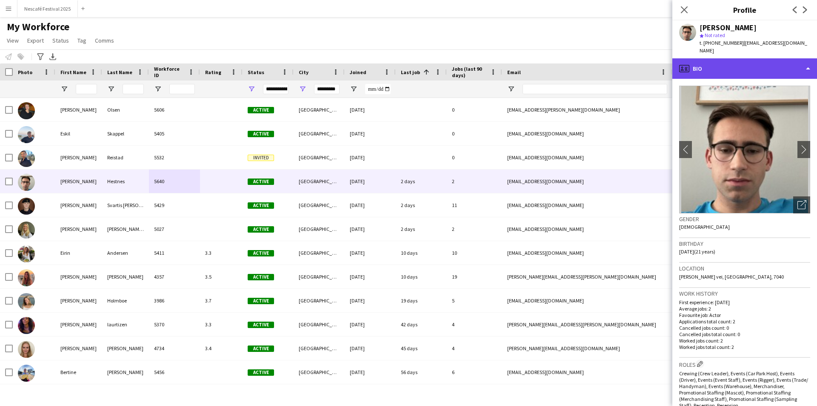
click at [727, 64] on div "profile Bio" at bounding box center [744, 68] width 145 height 20
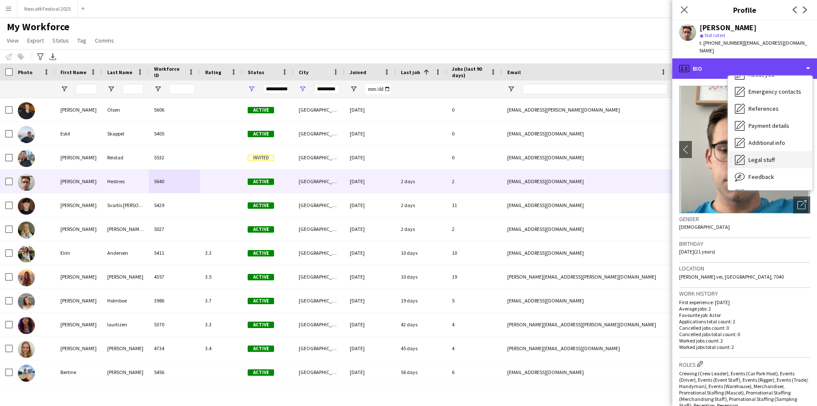
scroll to position [80, 0]
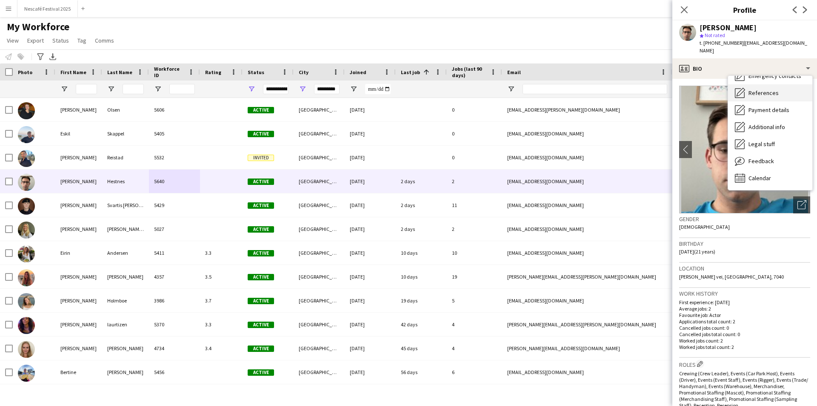
click at [787, 86] on div "References References" at bounding box center [770, 92] width 84 height 17
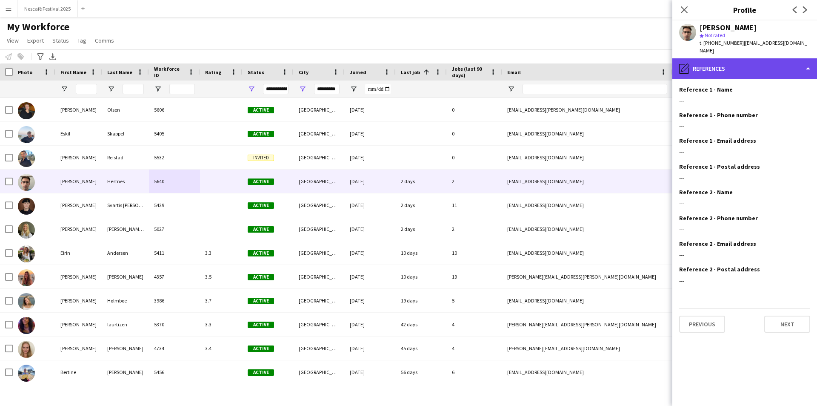
click at [745, 58] on div "pencil4 References" at bounding box center [744, 68] width 145 height 20
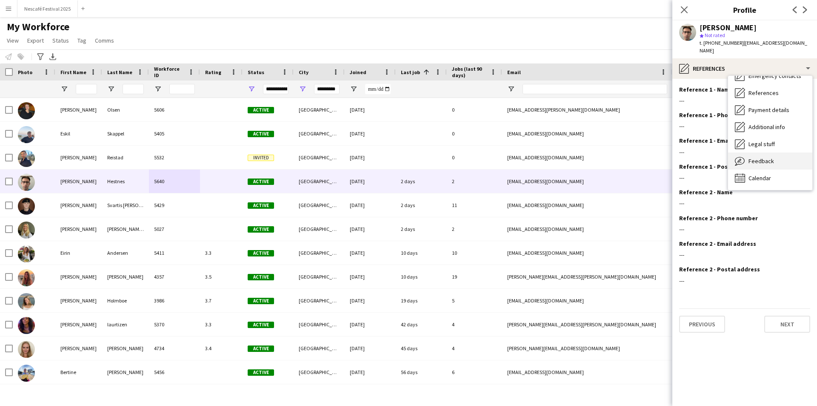
click at [778, 152] on div "Feedback Feedback" at bounding box center [770, 160] width 84 height 17
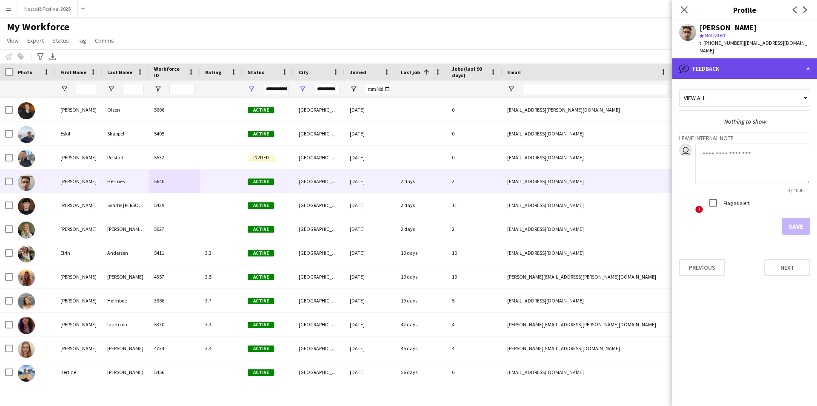
click at [746, 58] on div "bubble-pencil Feedback" at bounding box center [744, 68] width 145 height 20
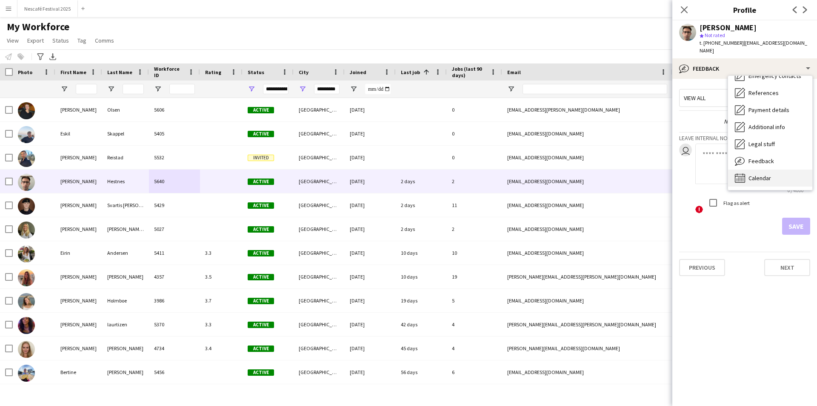
click at [772, 169] on div "Calendar Calendar" at bounding box center [770, 177] width 84 height 17
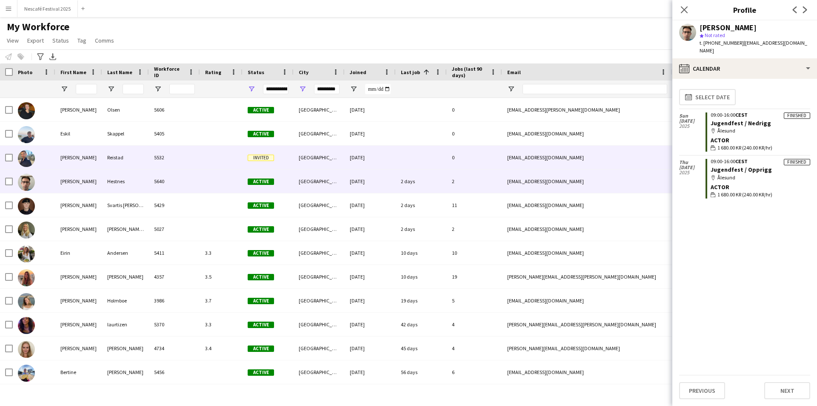
click at [394, 154] on div "[DATE]" at bounding box center [370, 157] width 51 height 23
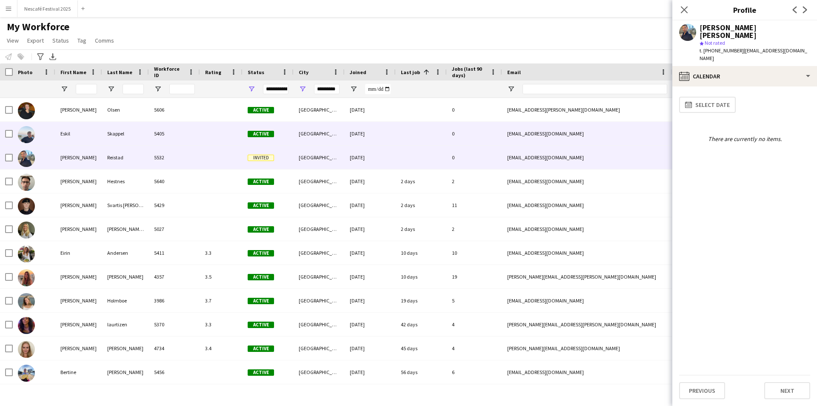
click at [407, 127] on div at bounding box center [421, 133] width 51 height 23
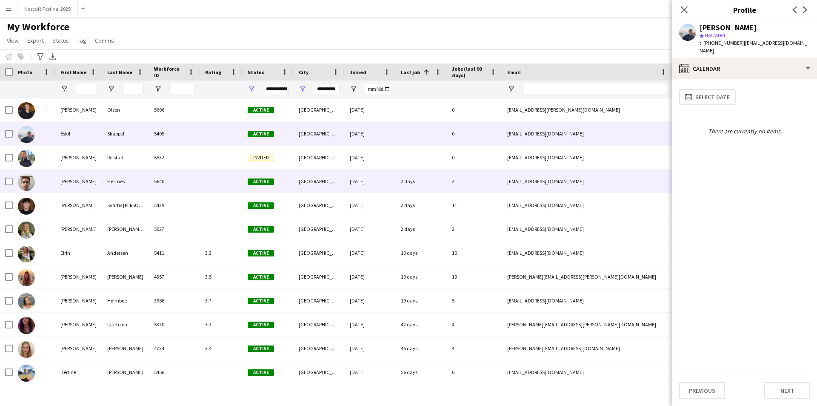
click at [423, 185] on div "2 days" at bounding box center [421, 180] width 51 height 23
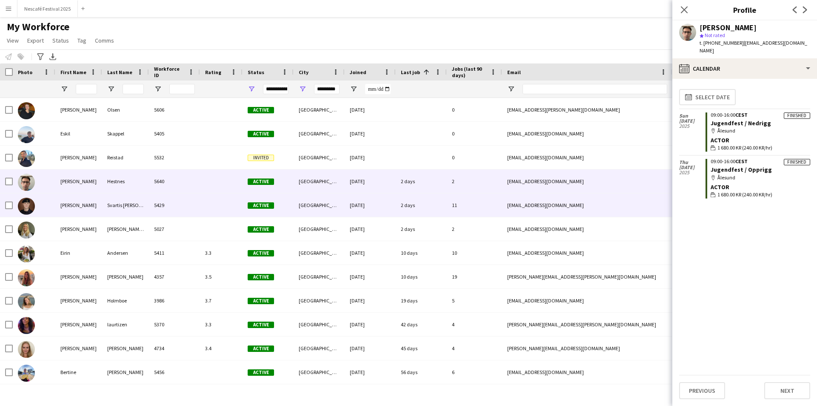
click at [429, 208] on div "2 days" at bounding box center [421, 204] width 51 height 23
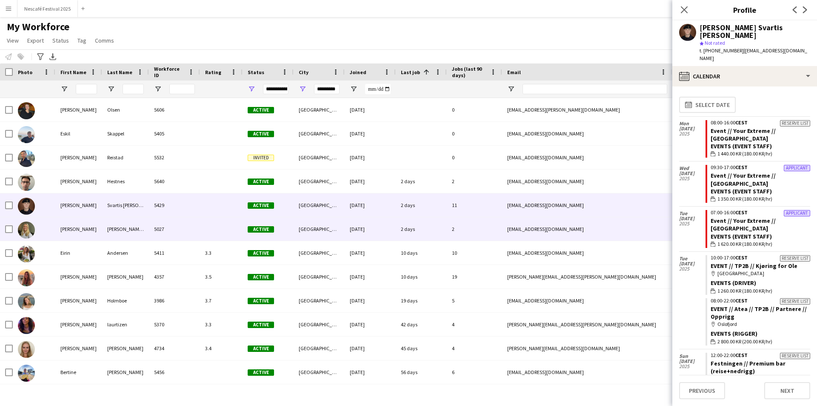
click at [430, 234] on div "2 days" at bounding box center [421, 228] width 51 height 23
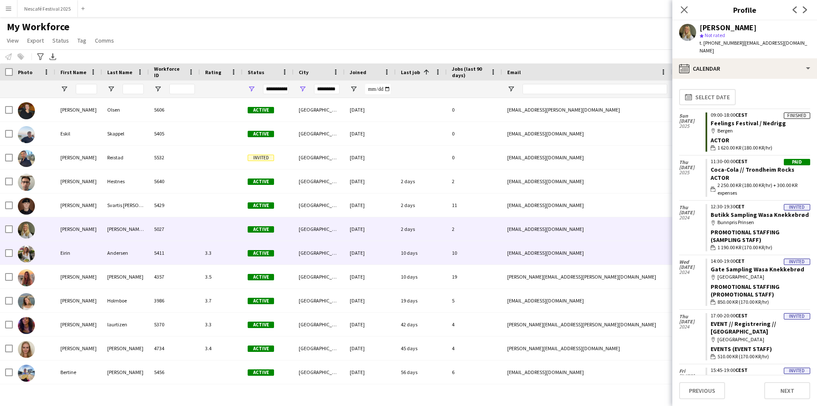
click at [441, 256] on div "10 days" at bounding box center [421, 252] width 51 height 23
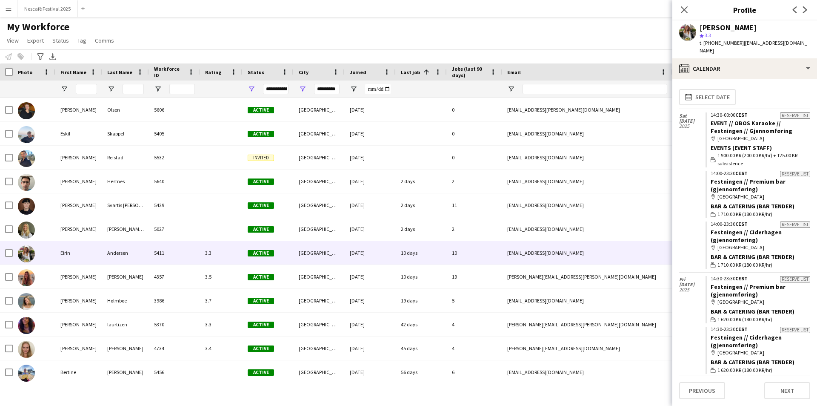
click at [690, 29] on app-user-avatar at bounding box center [687, 32] width 17 height 17
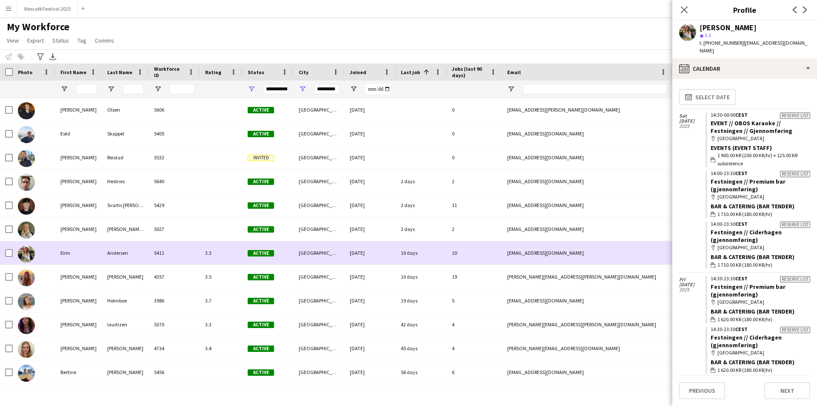
click at [29, 253] on img at bounding box center [26, 253] width 17 height 17
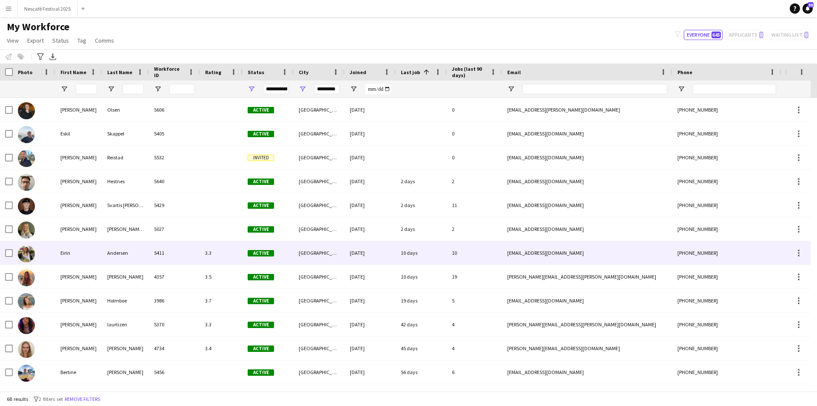
click at [29, 253] on img at bounding box center [26, 253] width 17 height 17
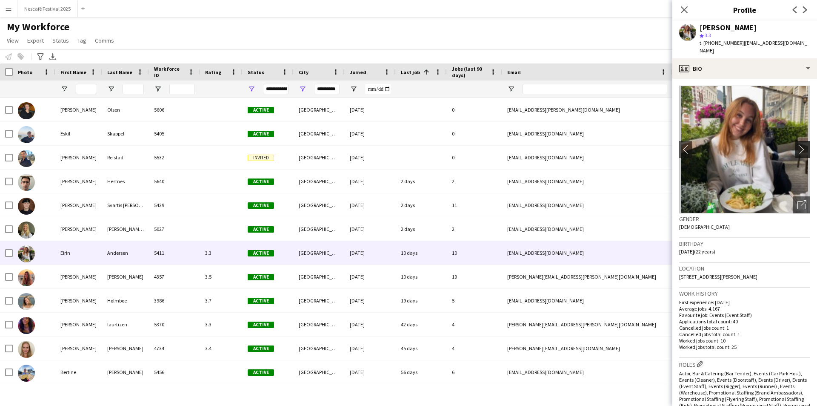
click at [797, 145] on app-icon "chevron-right" at bounding box center [803, 149] width 13 height 9
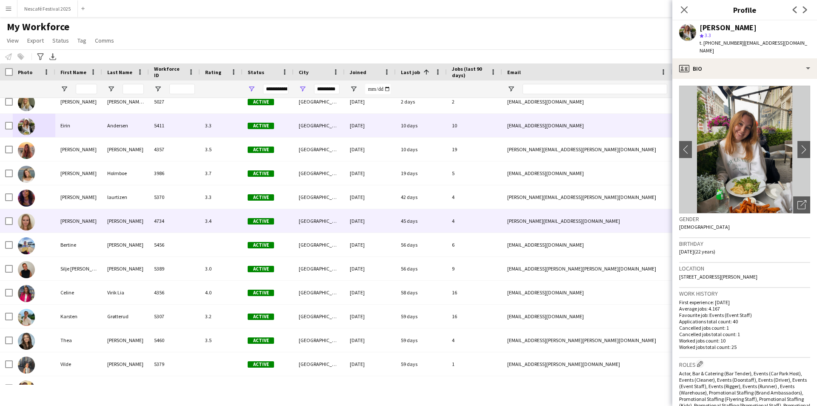
scroll to position [128, 0]
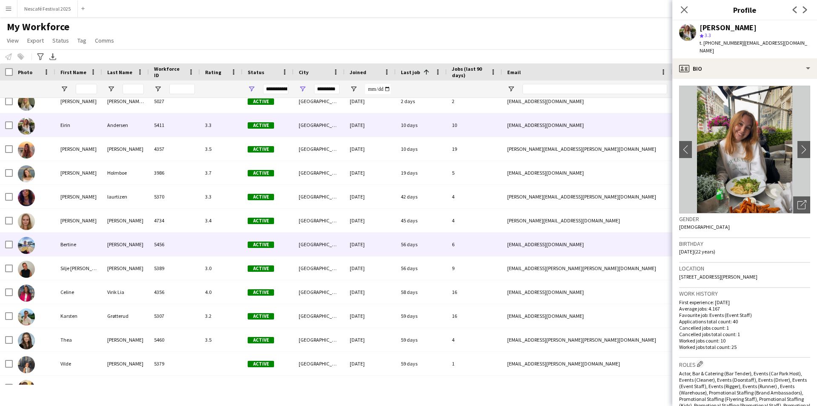
click at [346, 246] on div "[DATE]" at bounding box center [370, 243] width 51 height 23
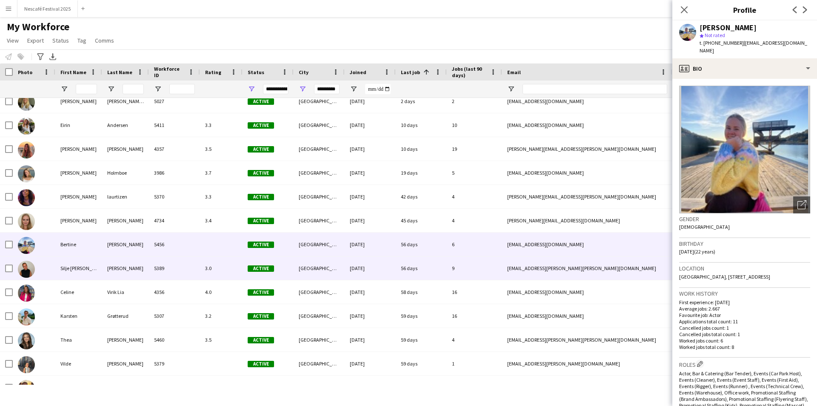
click at [338, 267] on div "[GEOGRAPHIC_DATA]" at bounding box center [319, 267] width 51 height 23
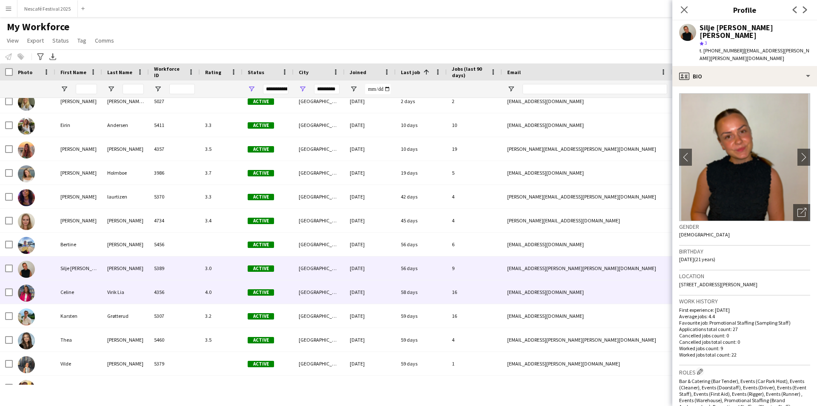
click at [340, 295] on div "[GEOGRAPHIC_DATA]" at bounding box center [319, 291] width 51 height 23
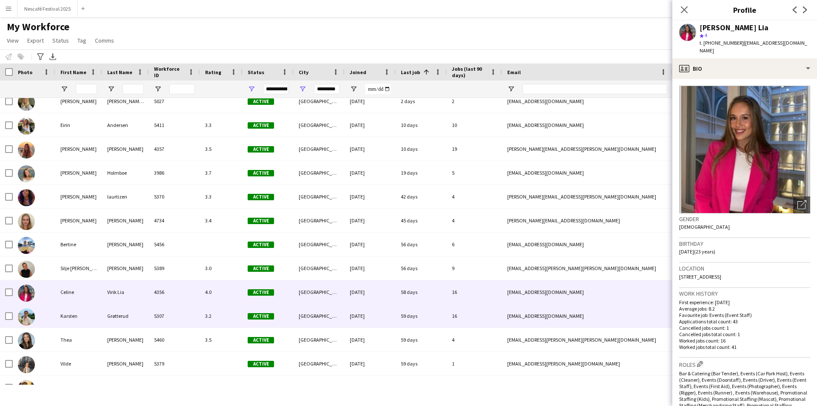
click at [336, 318] on div "[GEOGRAPHIC_DATA]" at bounding box center [319, 315] width 51 height 23
